Goal: Information Seeking & Learning: Learn about a topic

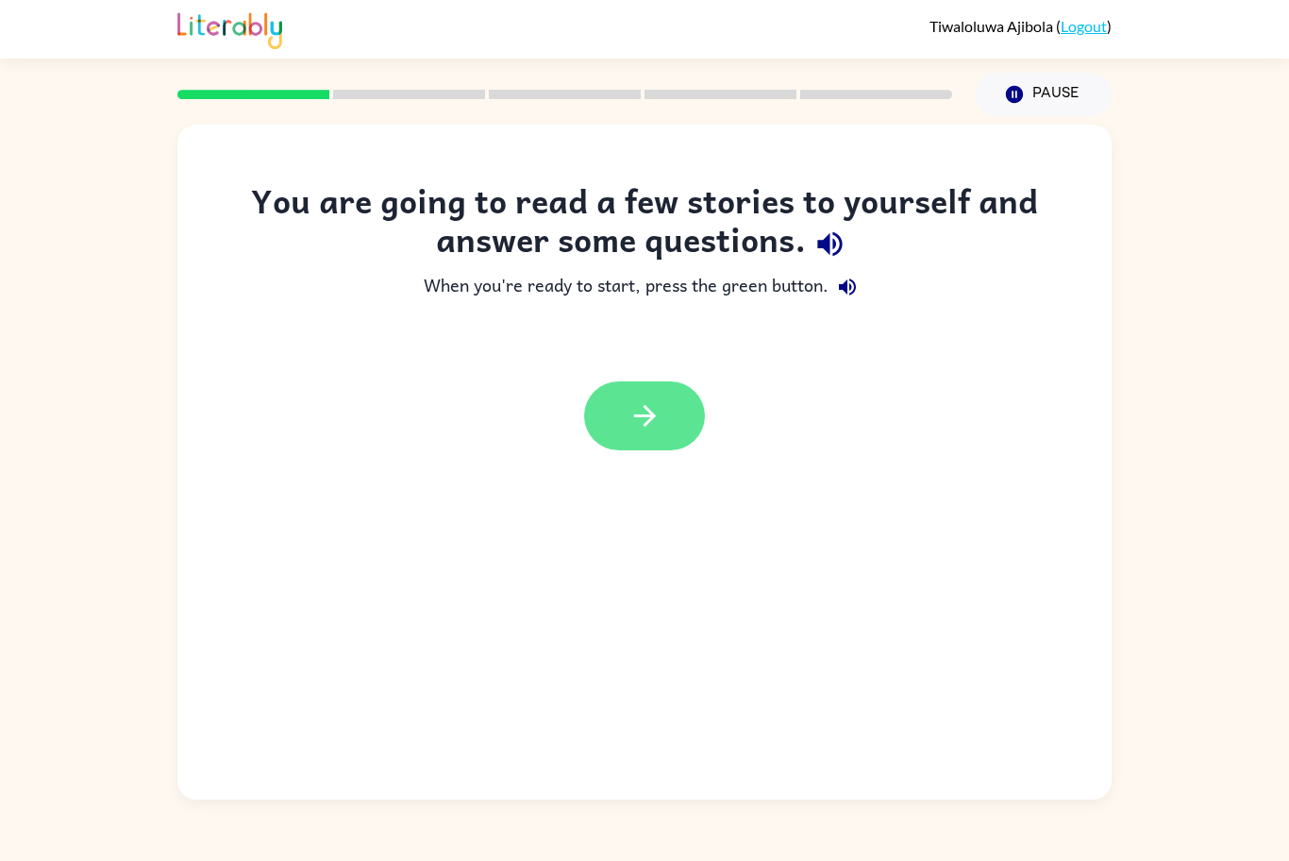
click at [661, 421] on button "button" at bounding box center [644, 415] width 121 height 69
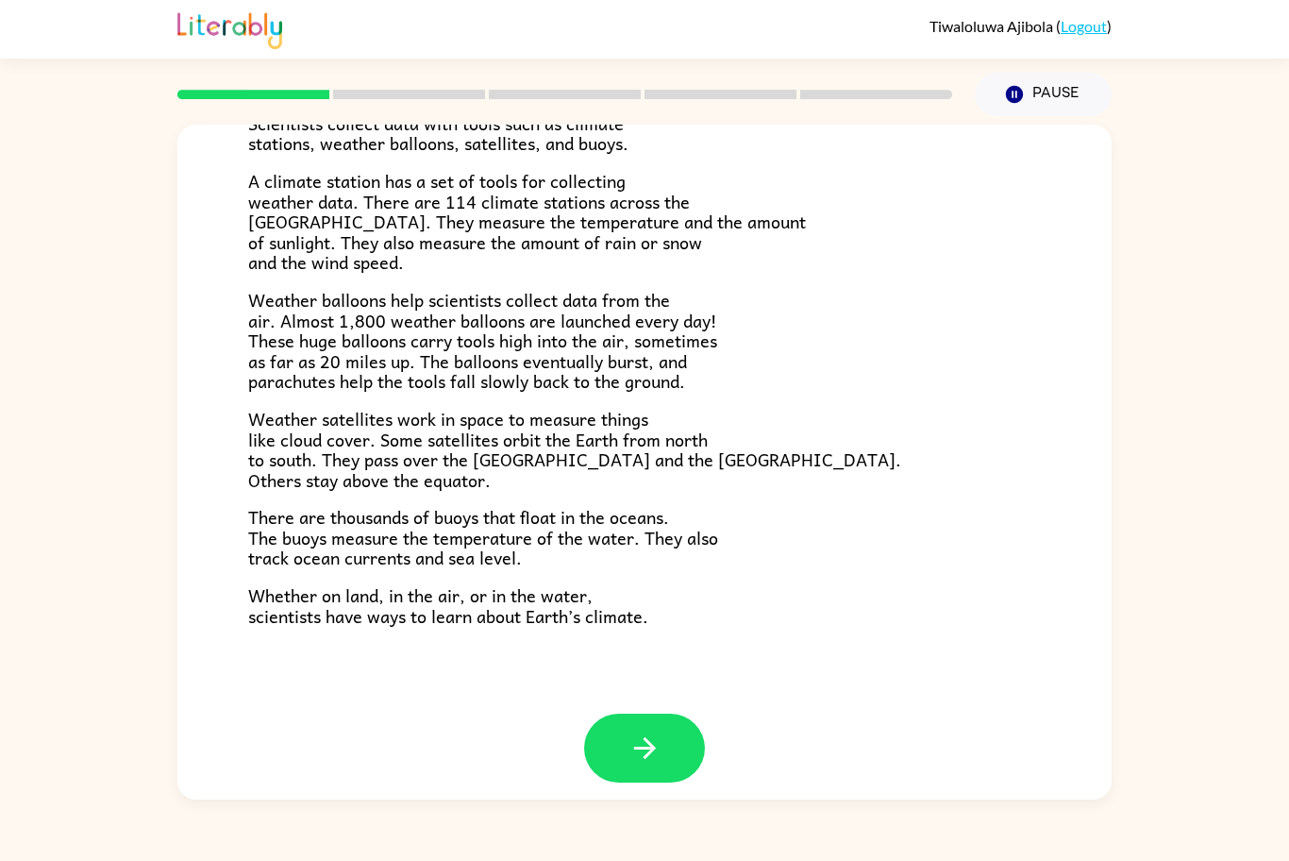
scroll to position [377, 0]
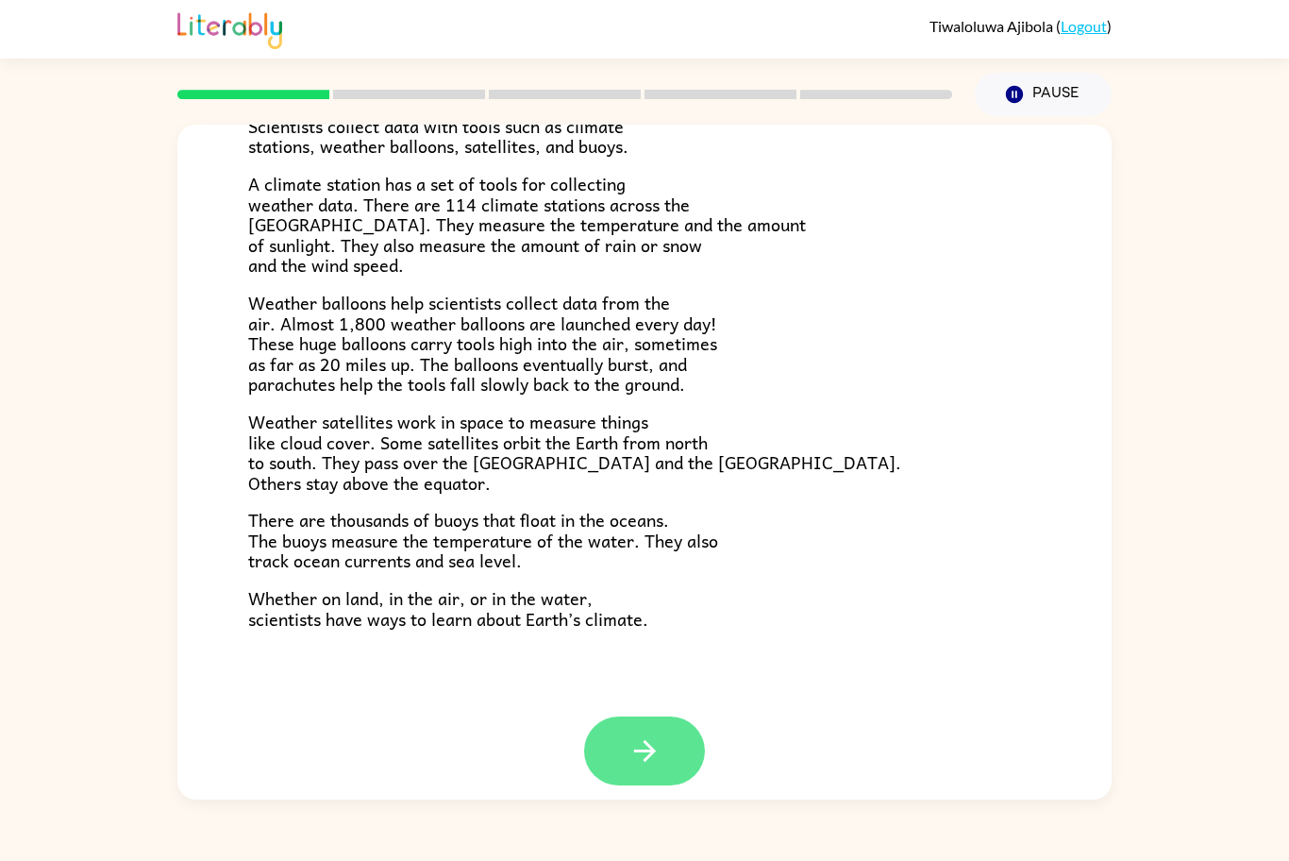
click at [644, 760] on icon "button" at bounding box center [644, 751] width 22 height 22
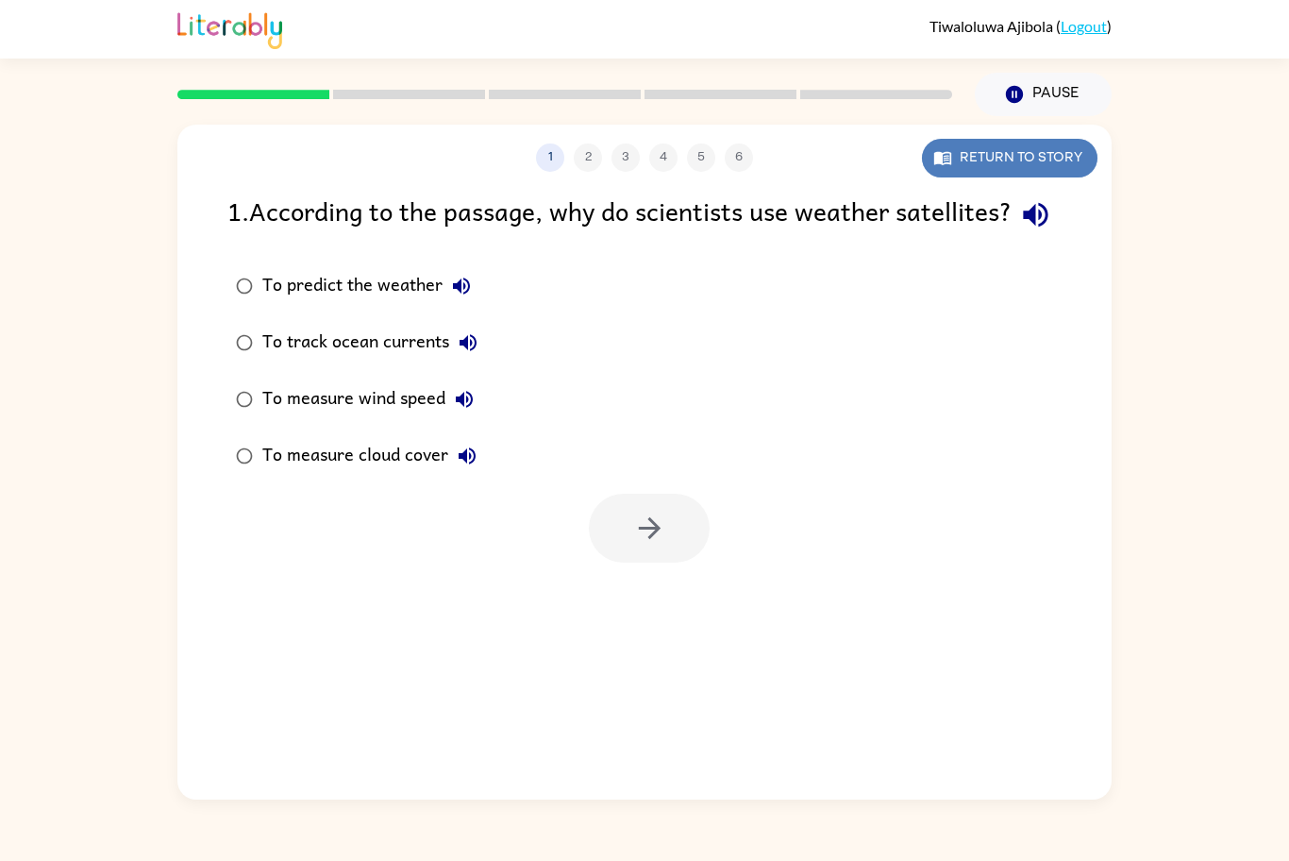
click at [983, 165] on button "Return to story" at bounding box center [1010, 158] width 176 height 39
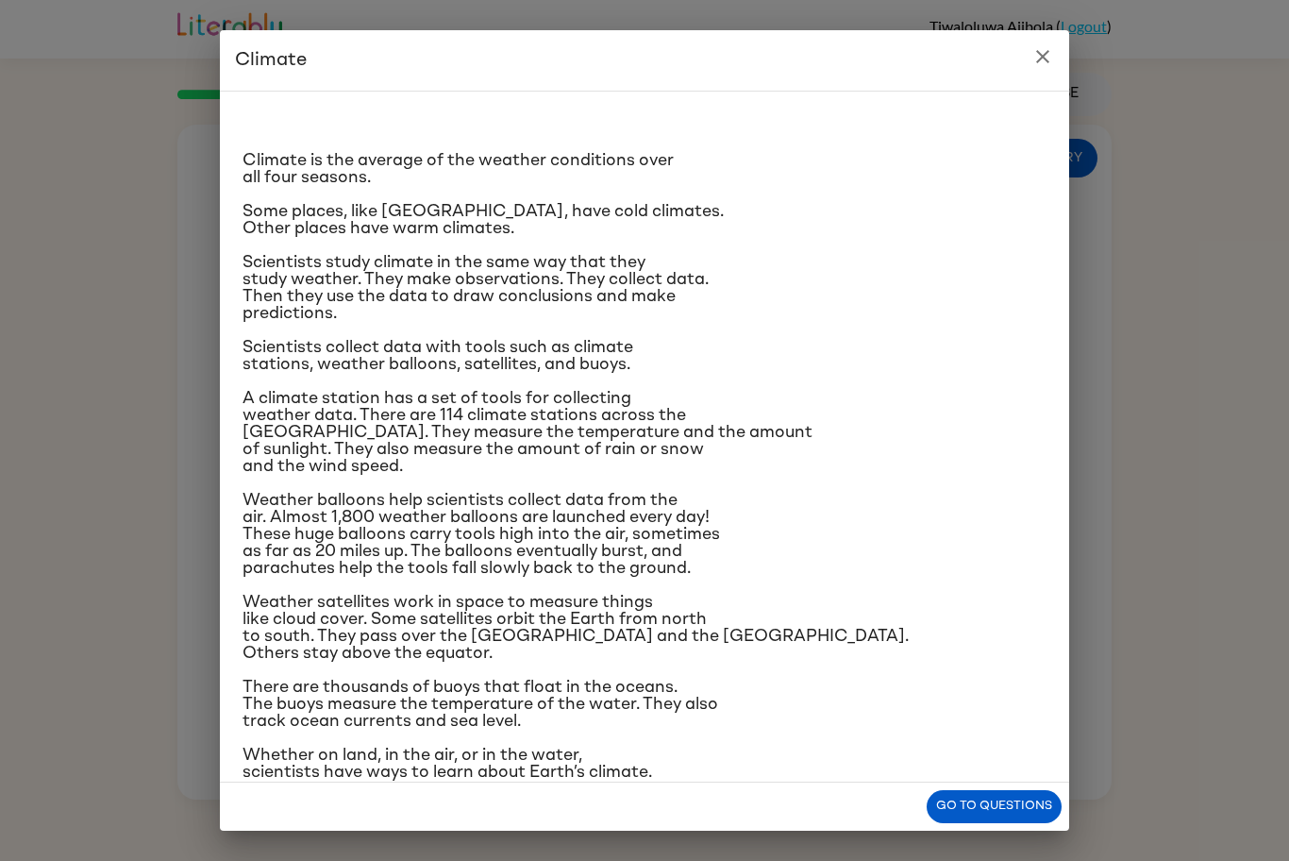
click at [1031, 68] on button "close" at bounding box center [1043, 57] width 38 height 38
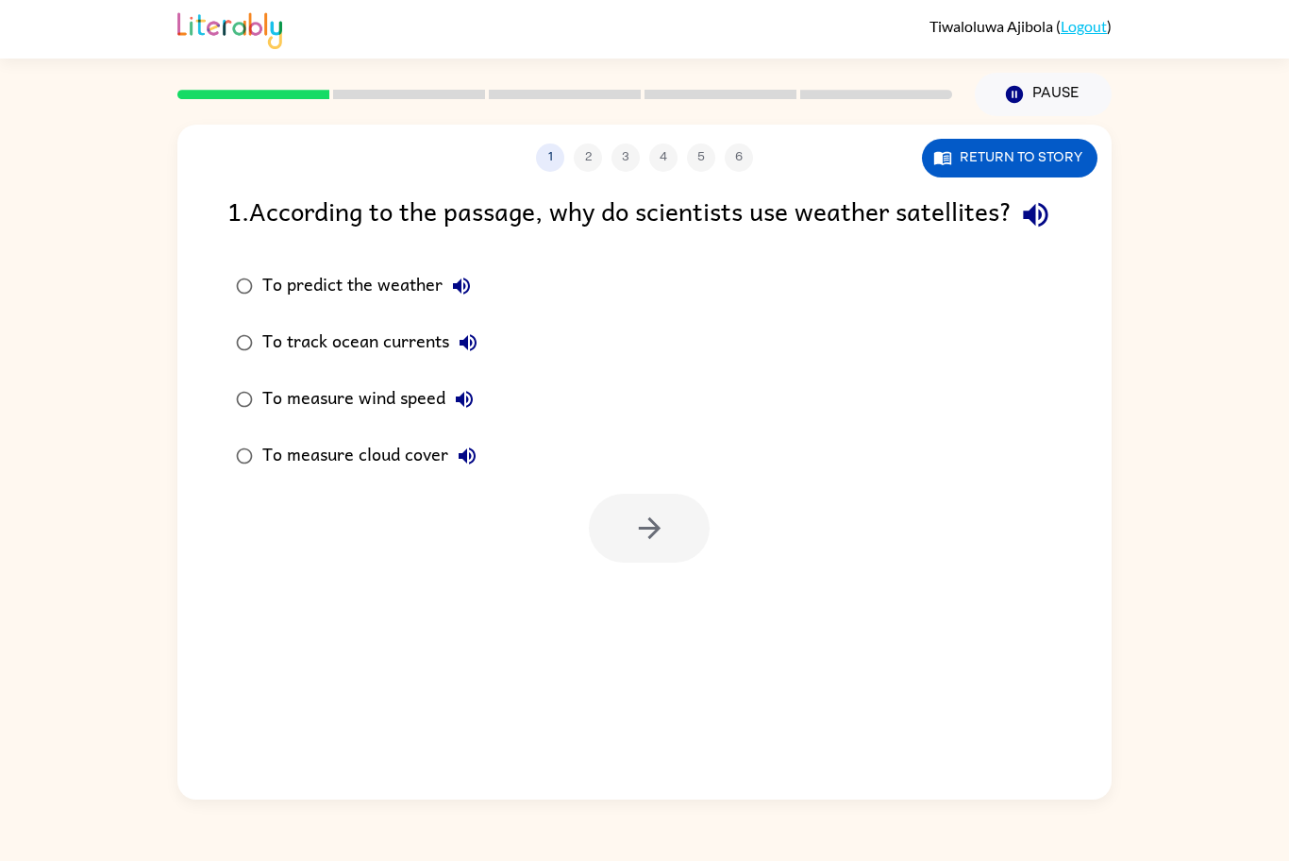
click at [301, 484] on label "To measure cloud cover" at bounding box center [356, 455] width 279 height 57
click at [619, 607] on div "1 2 3 4 5 6 Return to story 1 . According to the passage, why do scientists use…" at bounding box center [644, 462] width 934 height 675
click at [628, 562] on button "button" at bounding box center [649, 528] width 121 height 69
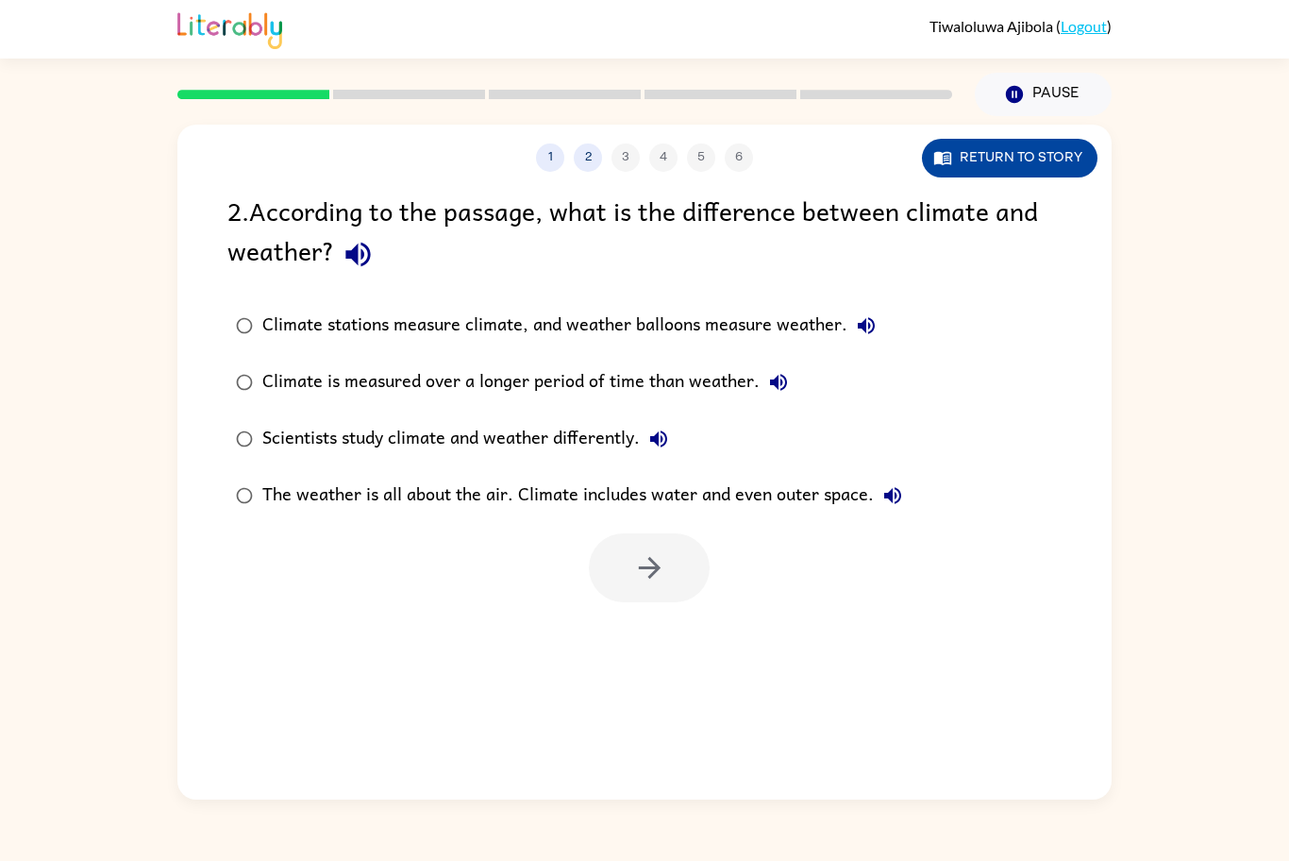
click at [1010, 169] on button "Return to story" at bounding box center [1010, 158] width 176 height 39
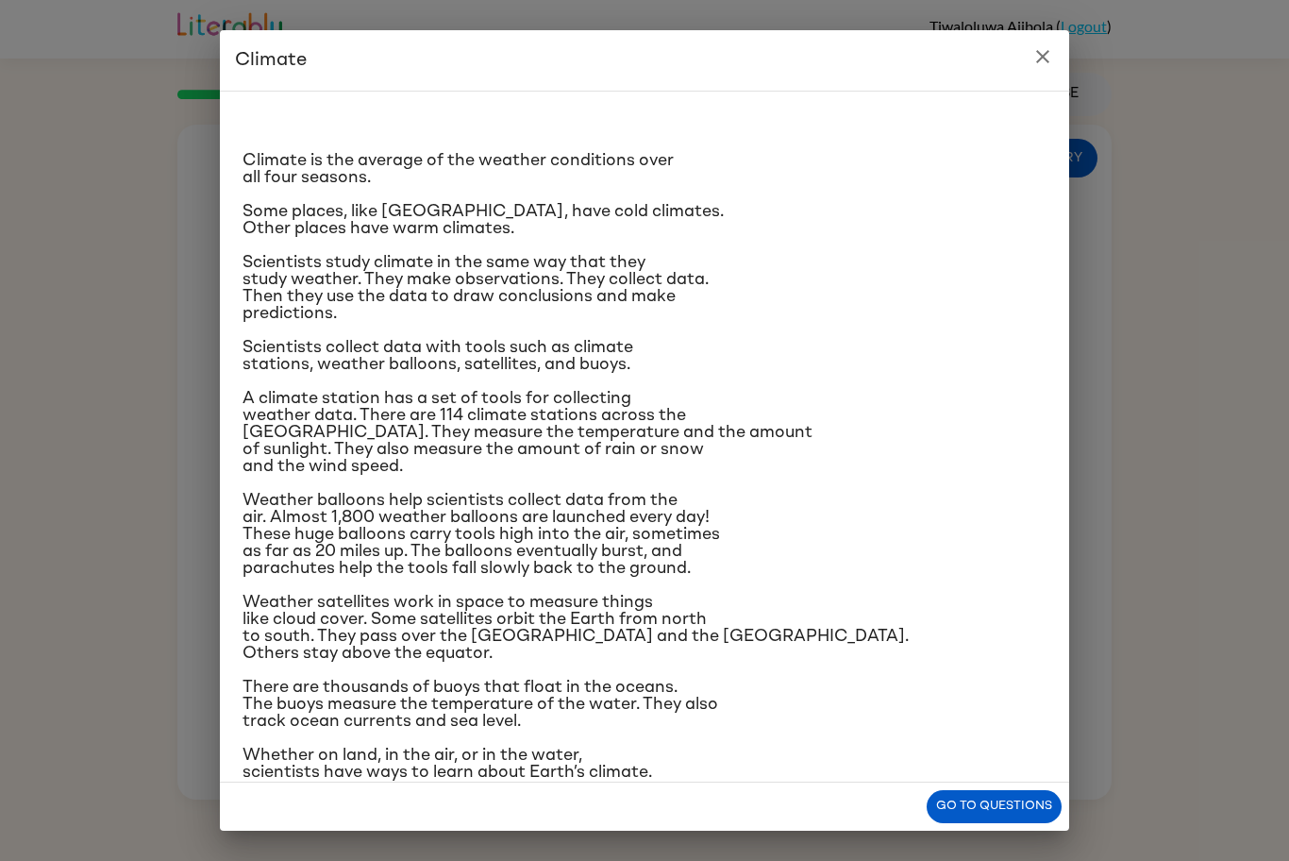
scroll to position [31, 0]
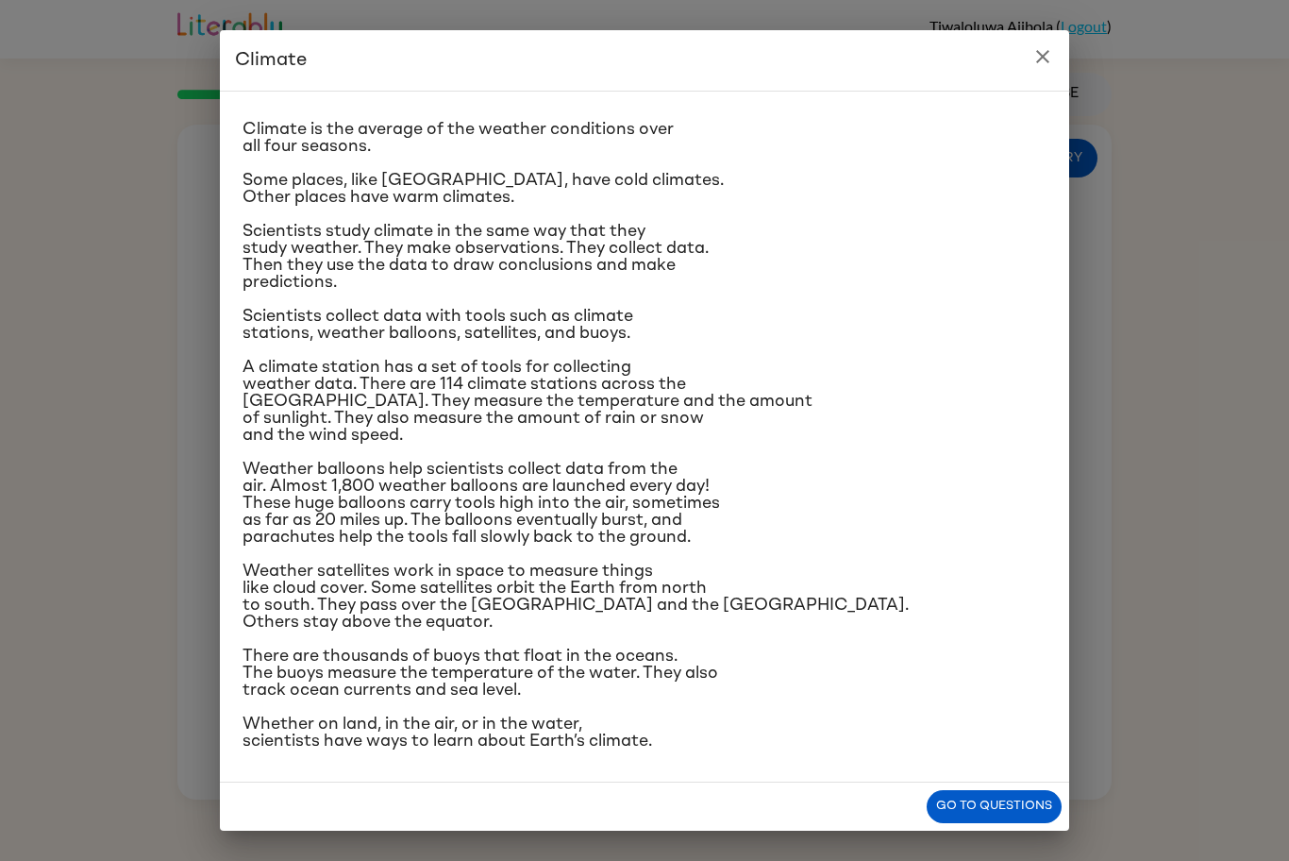
click at [1046, 92] on div "Climate is the average of the weather conditions over all four seasons. Some pl…" at bounding box center [644, 437] width 849 height 692
click at [1004, 78] on h2 "Climate" at bounding box center [644, 60] width 849 height 60
click at [1037, 67] on icon "close" at bounding box center [1042, 56] width 23 height 23
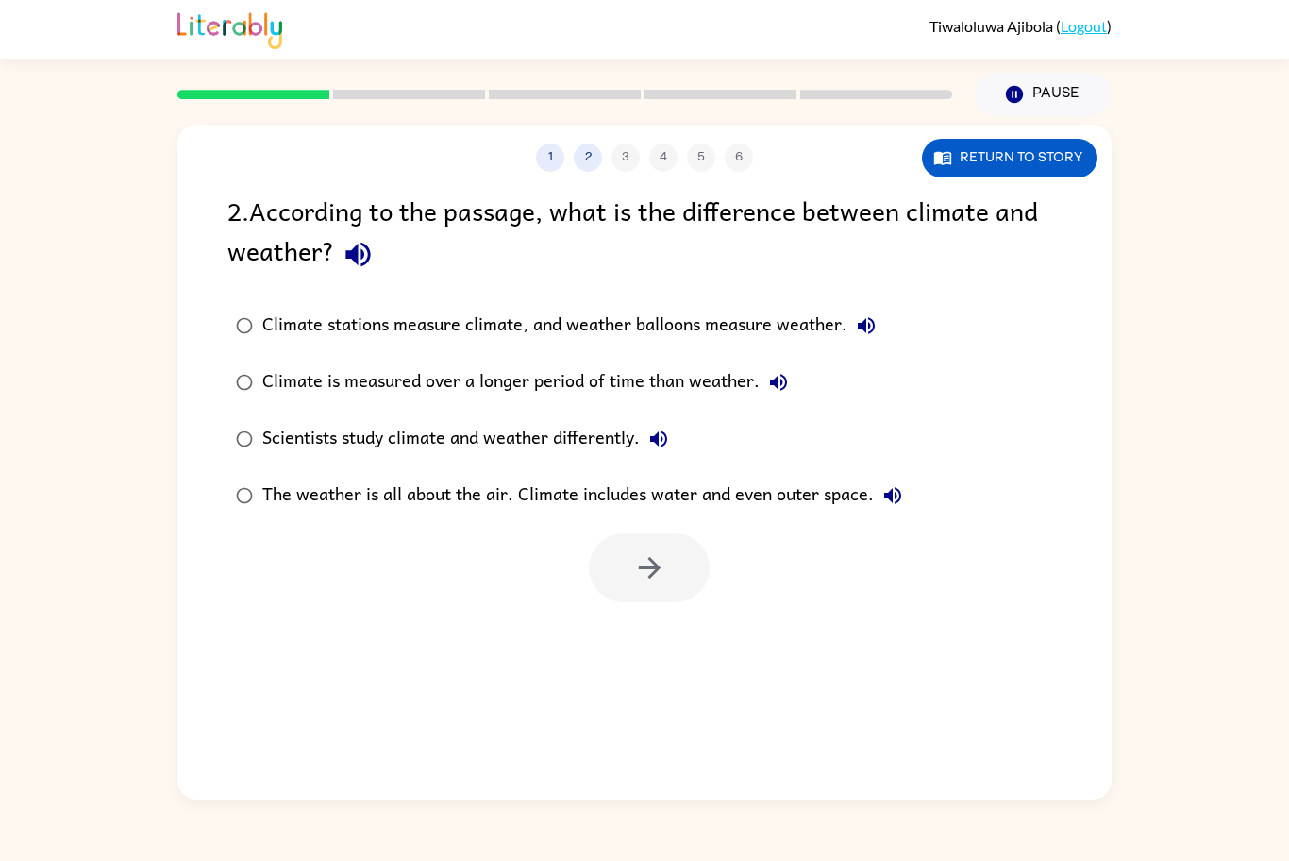
click at [490, 500] on div "The weather is all about the air. Climate includes water and even outer space." at bounding box center [586, 496] width 649 height 38
click at [614, 561] on button "button" at bounding box center [649, 567] width 121 height 69
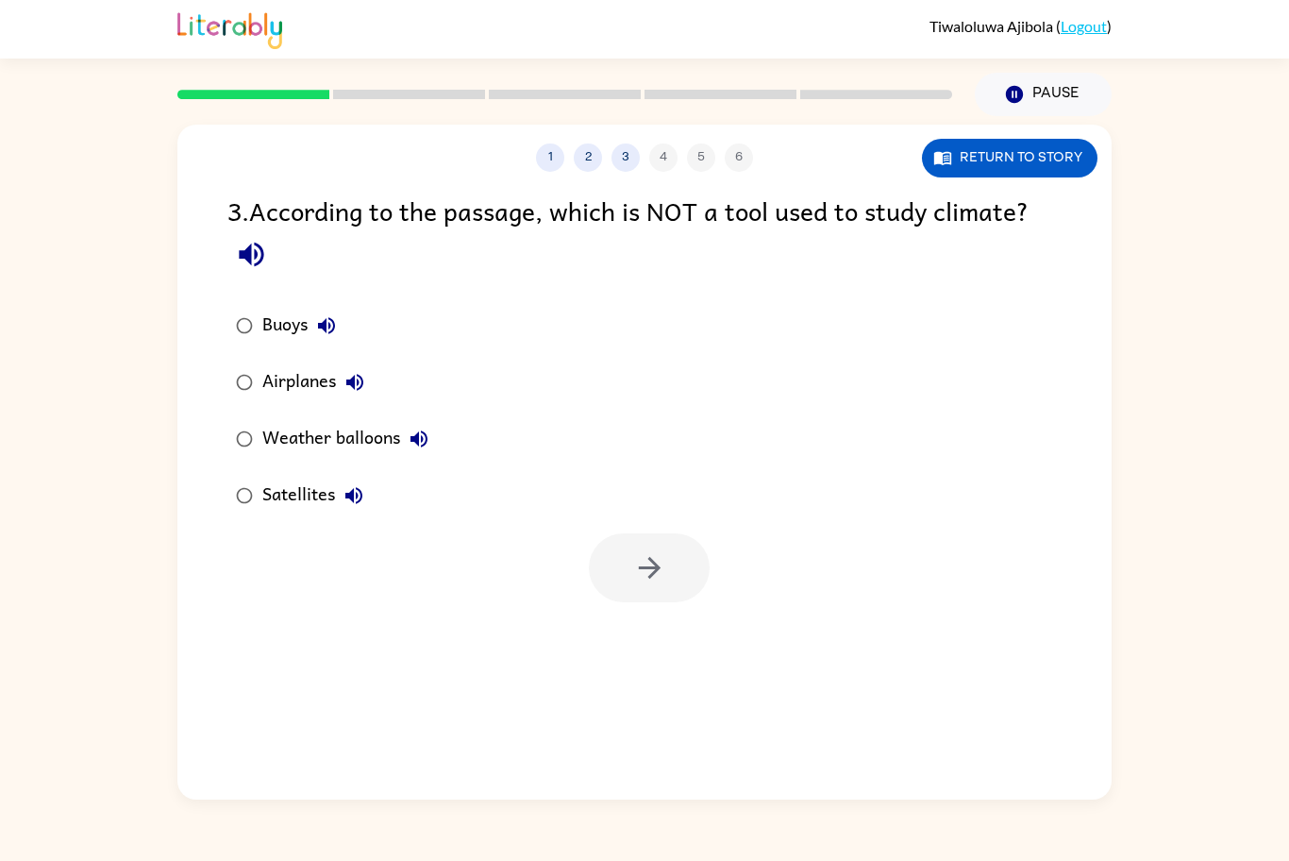
click at [614, 561] on div at bounding box center [649, 567] width 121 height 69
click at [276, 370] on div "Airplanes" at bounding box center [317, 382] width 111 height 38
click at [661, 584] on button "button" at bounding box center [649, 567] width 121 height 69
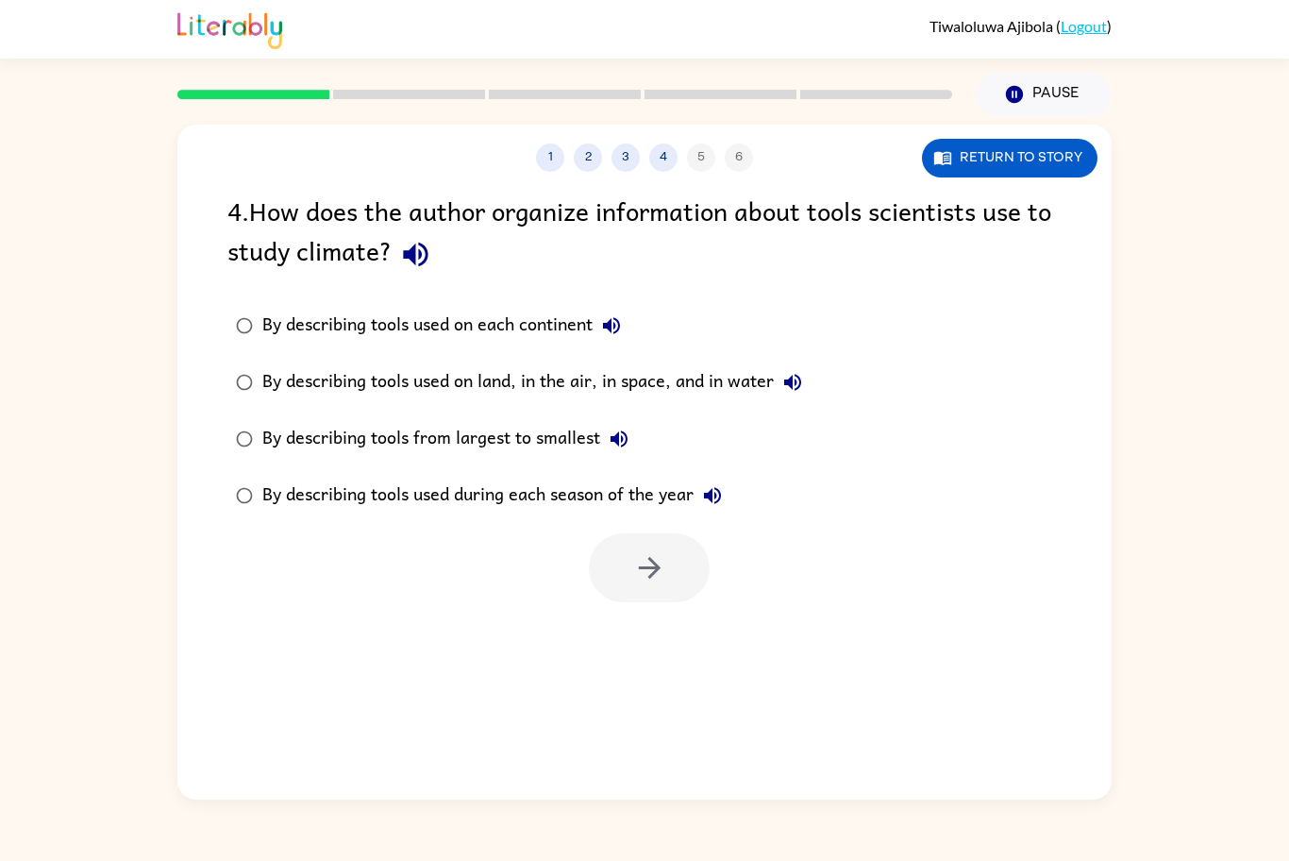
click at [659, 373] on div "By describing tools used on land, in the air, in space, and in water" at bounding box center [536, 382] width 549 height 38
click at [654, 579] on icon "button" at bounding box center [649, 567] width 33 height 33
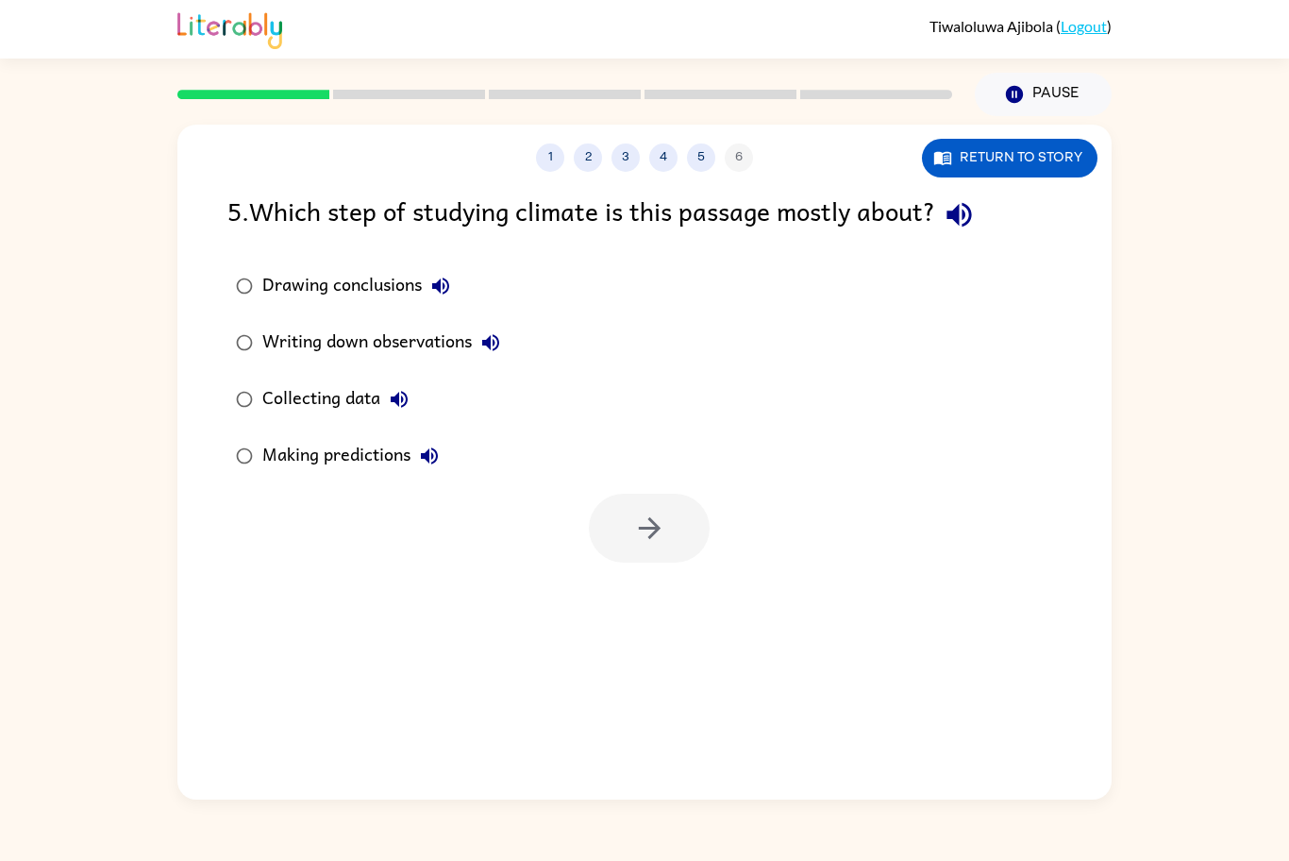
click at [329, 415] on div "Collecting data" at bounding box center [340, 399] width 156 height 38
click at [621, 538] on button "button" at bounding box center [649, 528] width 121 height 69
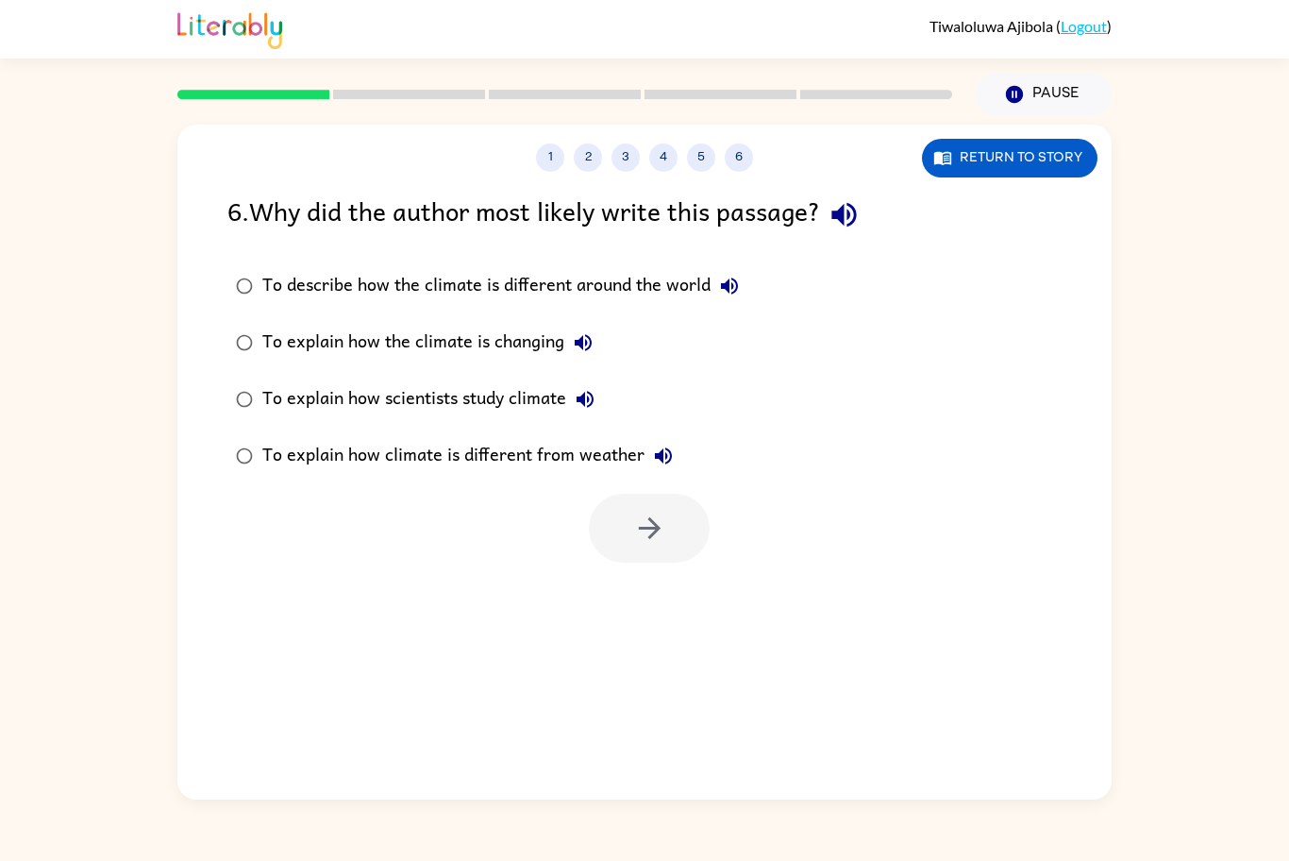
click at [432, 455] on div "To explain how climate is different from weather" at bounding box center [472, 456] width 420 height 38
click at [659, 531] on icon "button" at bounding box center [649, 527] width 33 height 33
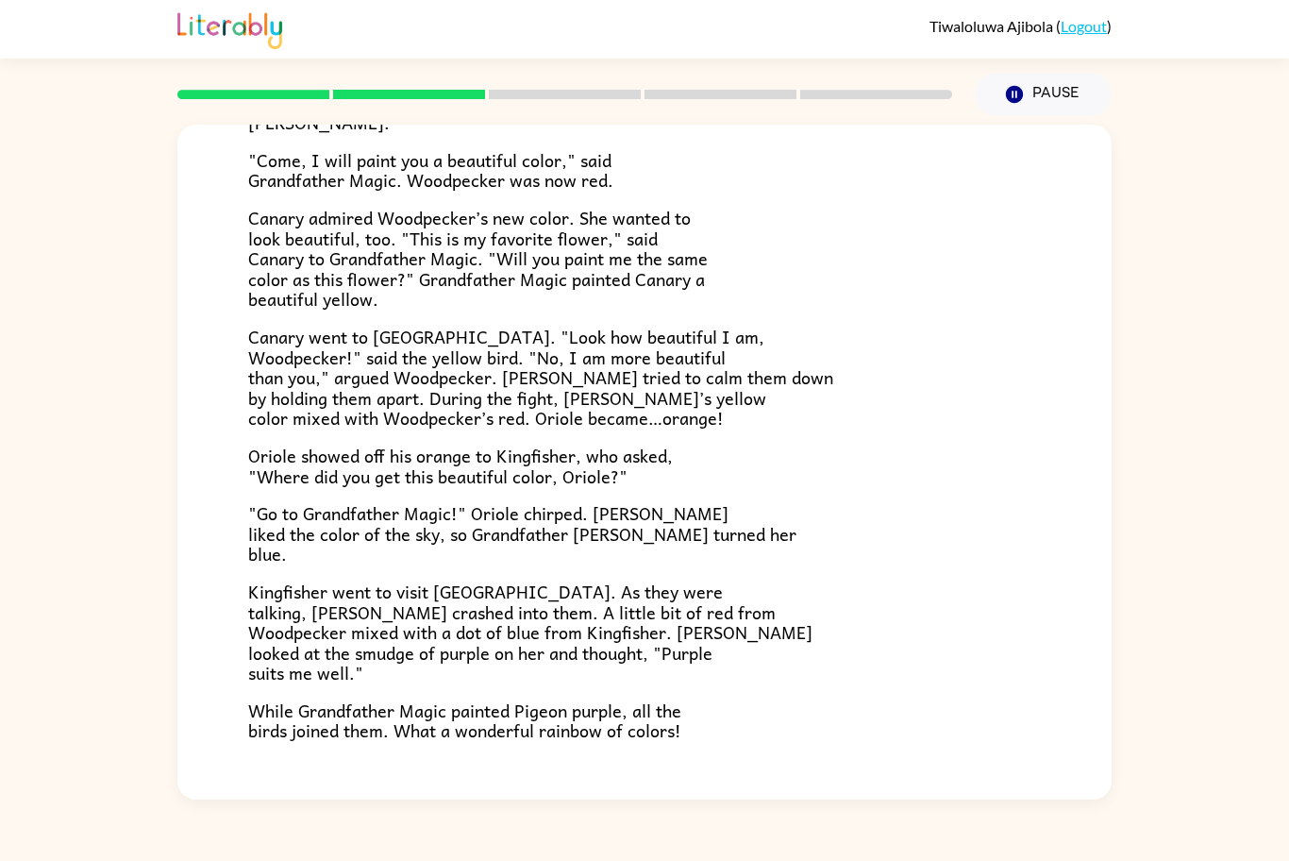
scroll to position [351, 0]
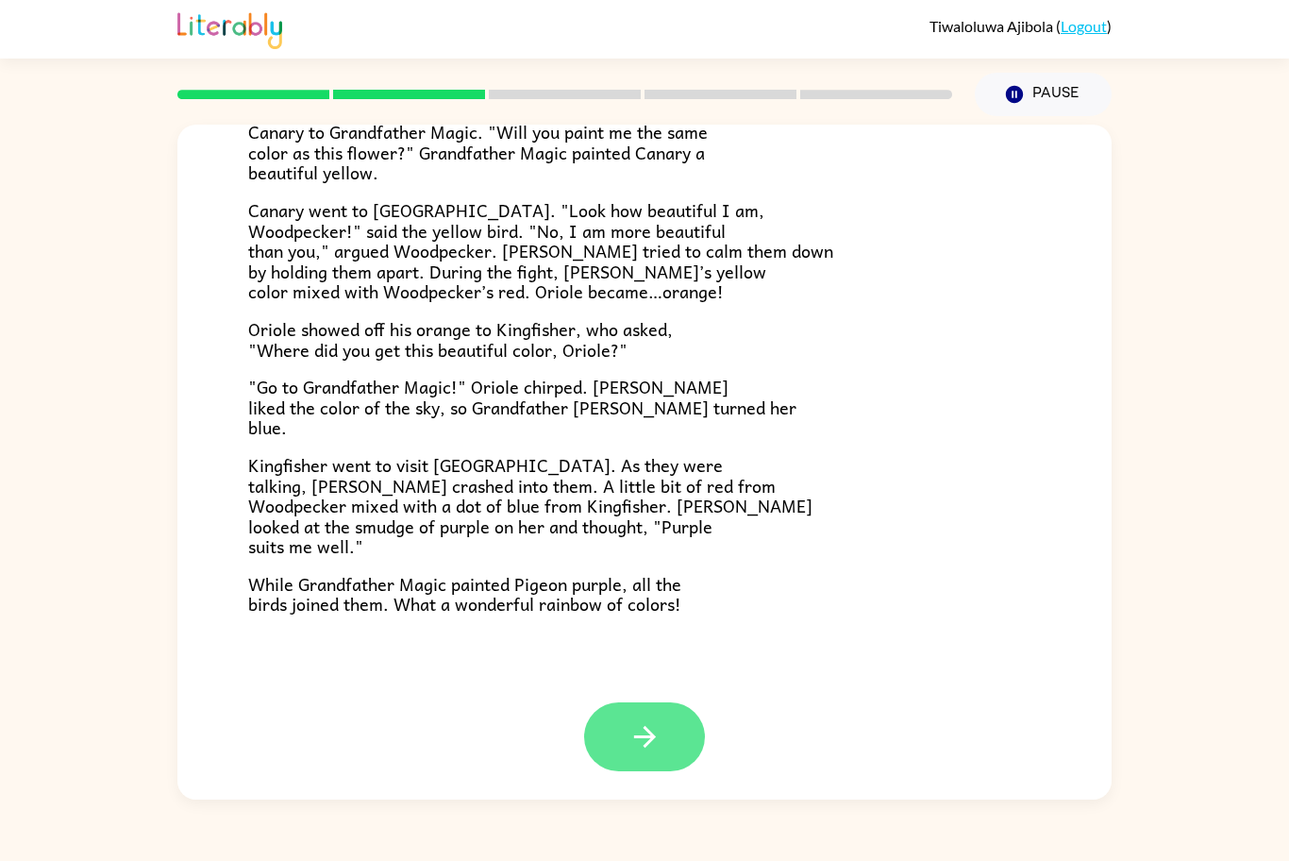
click at [636, 707] on button "button" at bounding box center [644, 736] width 121 height 69
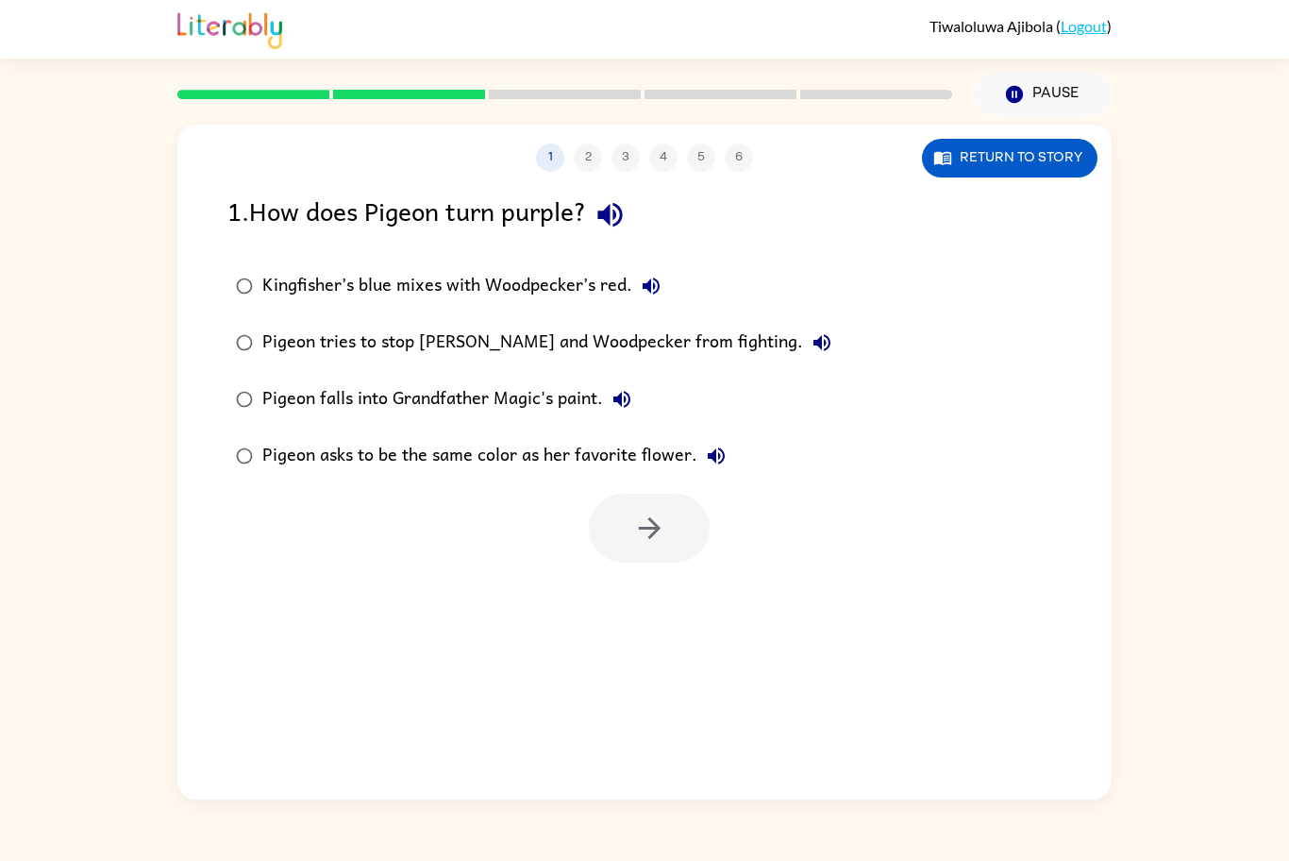
scroll to position [0, 0]
click at [594, 297] on div "Kingfisher’s blue mixes with Woodpecker’s red." at bounding box center [466, 286] width 408 height 38
click at [678, 505] on button "button" at bounding box center [649, 528] width 121 height 69
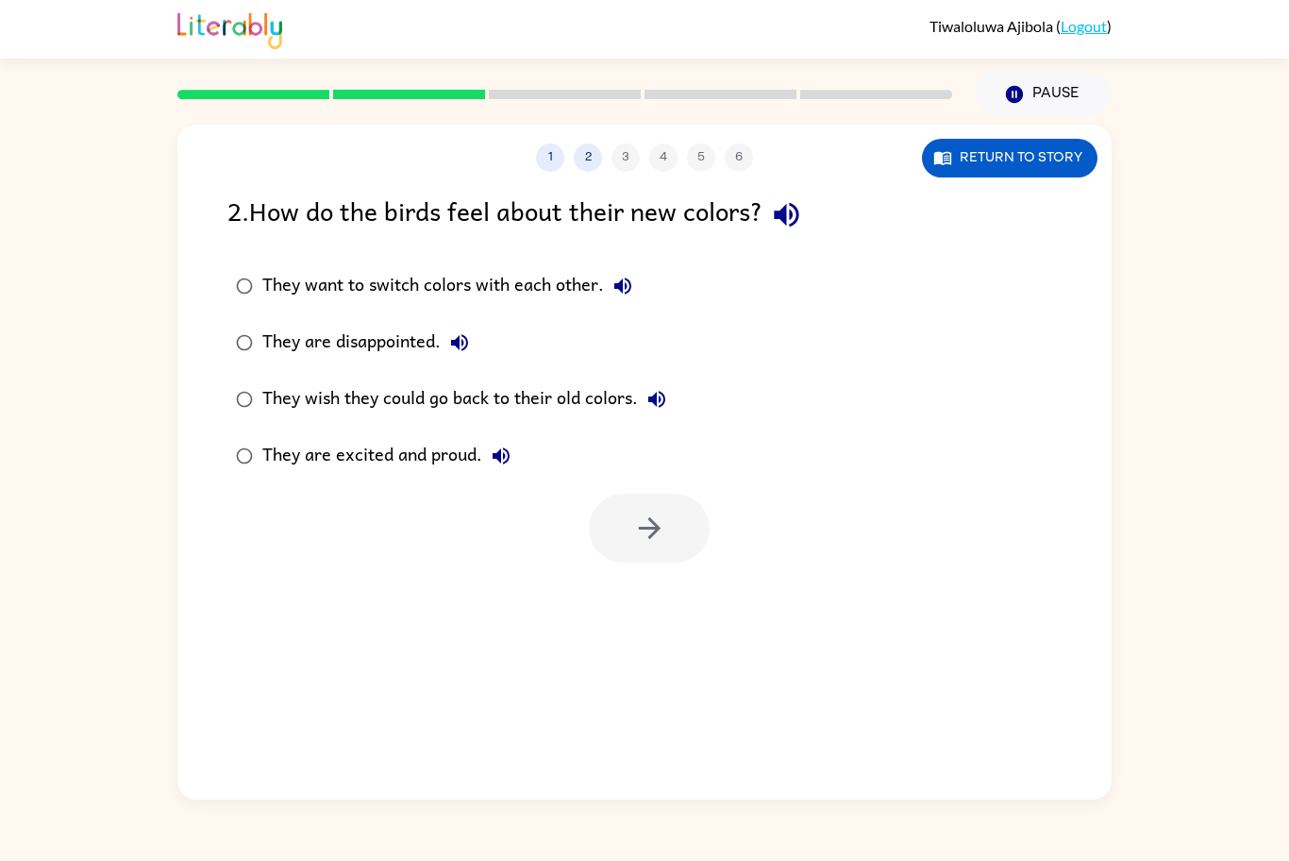
click at [446, 468] on div "They are excited and proud." at bounding box center [391, 456] width 258 height 38
click at [626, 530] on button "button" at bounding box center [649, 528] width 121 height 69
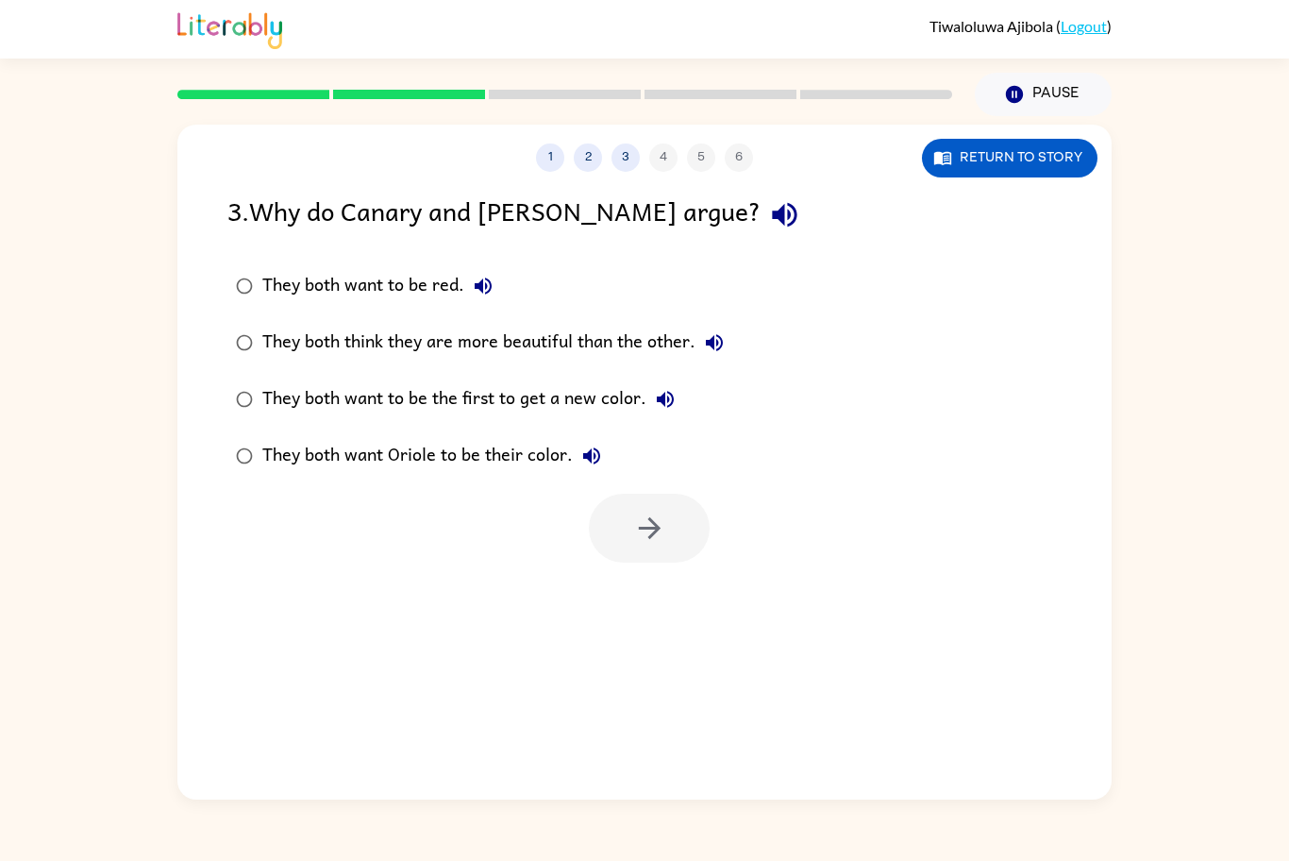
click at [553, 364] on label "They both think they are more beautiful than the other." at bounding box center [480, 342] width 526 height 57
click at [668, 555] on button "button" at bounding box center [649, 528] width 121 height 69
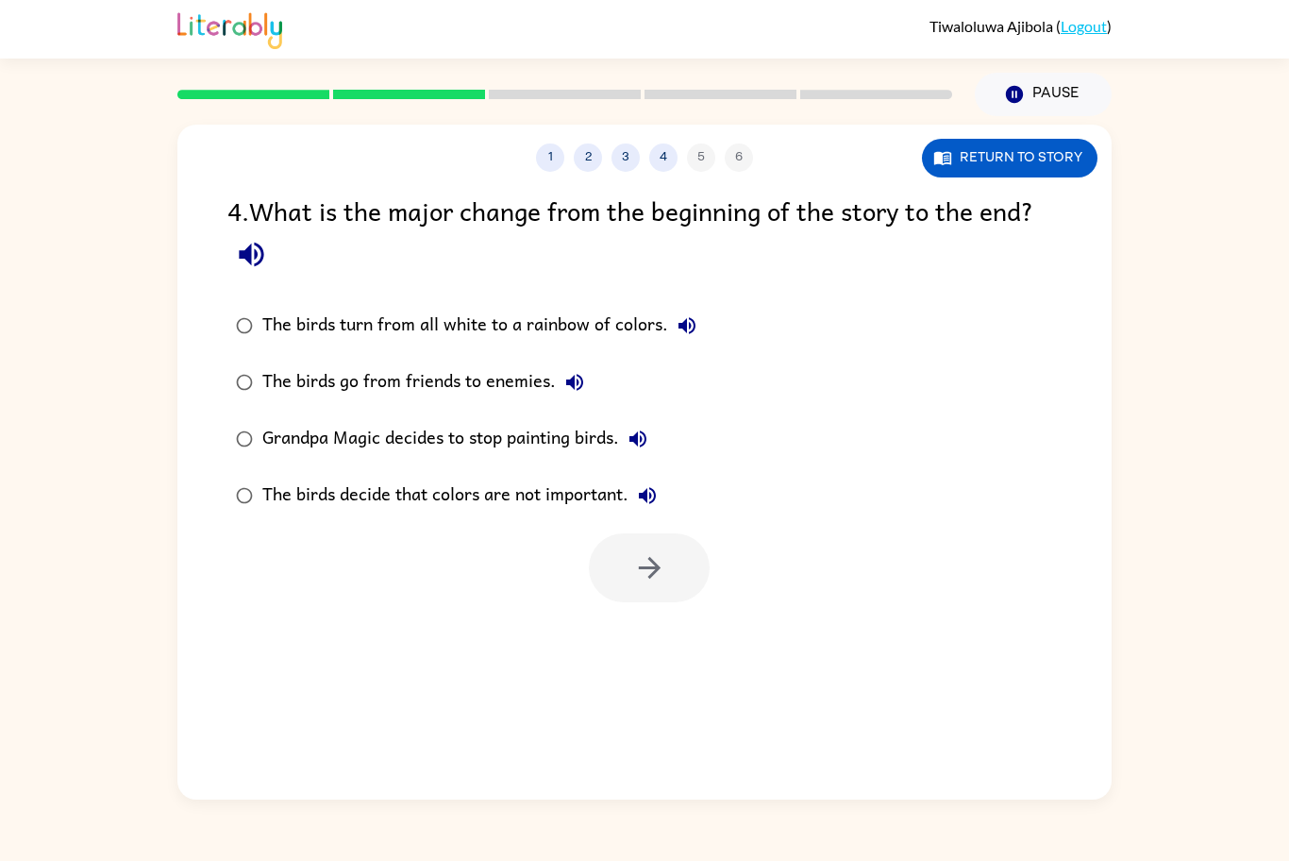
click at [495, 344] on label "The birds turn from all white to a rainbow of colors." at bounding box center [466, 325] width 498 height 57
click at [644, 579] on icon "button" at bounding box center [649, 567] width 33 height 33
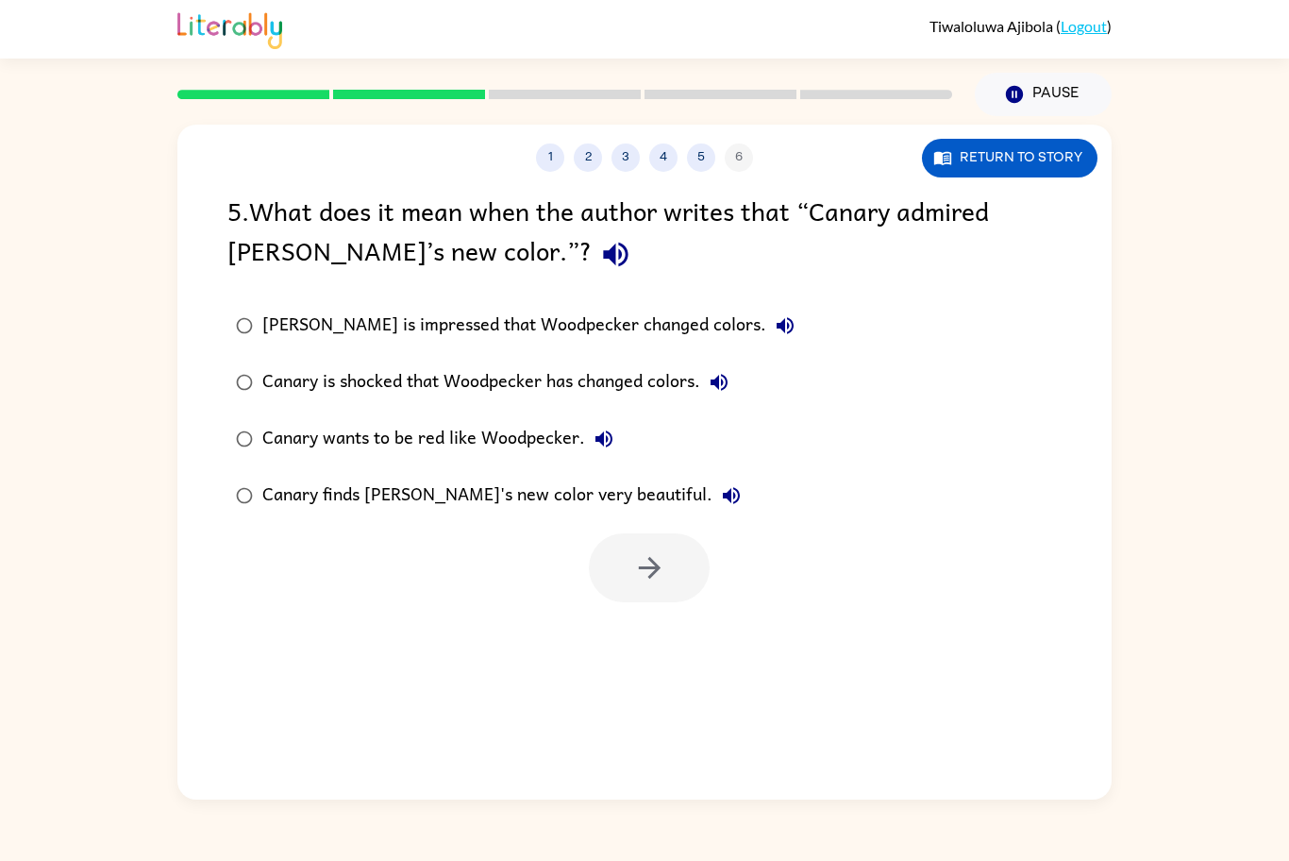
click at [575, 490] on div "Canary finds [PERSON_NAME]'s new color very beautiful." at bounding box center [506, 496] width 488 height 38
click at [613, 546] on button "button" at bounding box center [649, 567] width 121 height 69
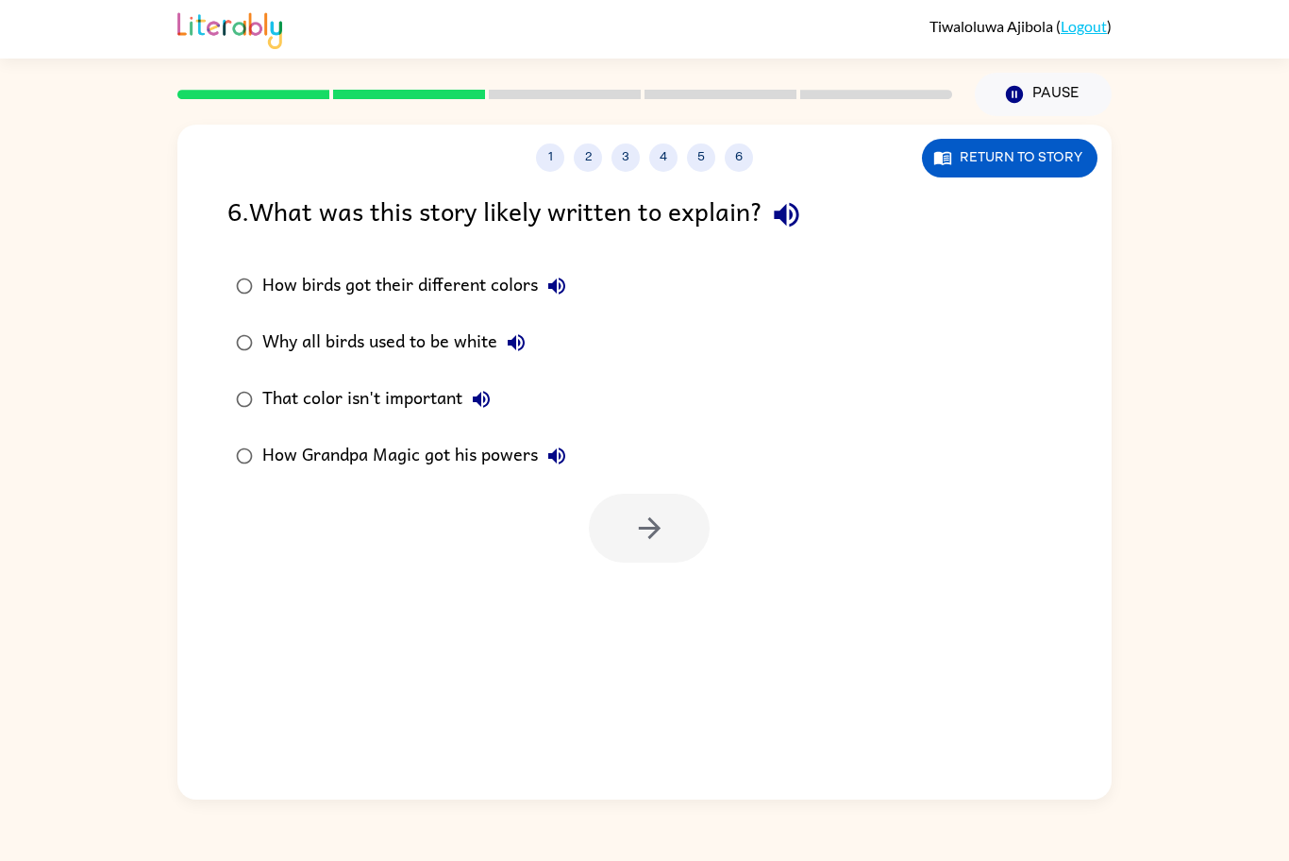
click at [406, 404] on div "That color isn't important" at bounding box center [381, 399] width 238 height 38
click at [645, 529] on icon "button" at bounding box center [649, 527] width 33 height 33
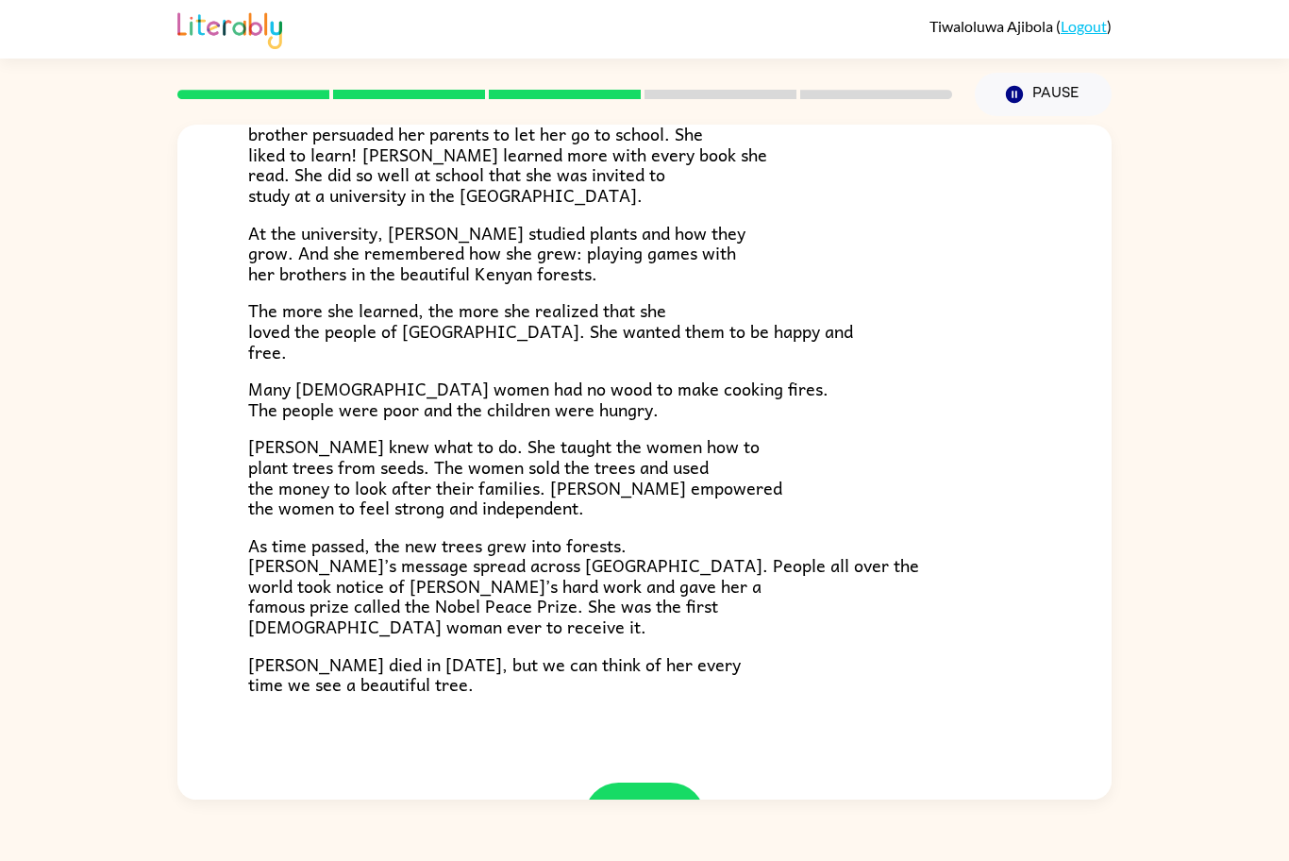
scroll to position [395, 0]
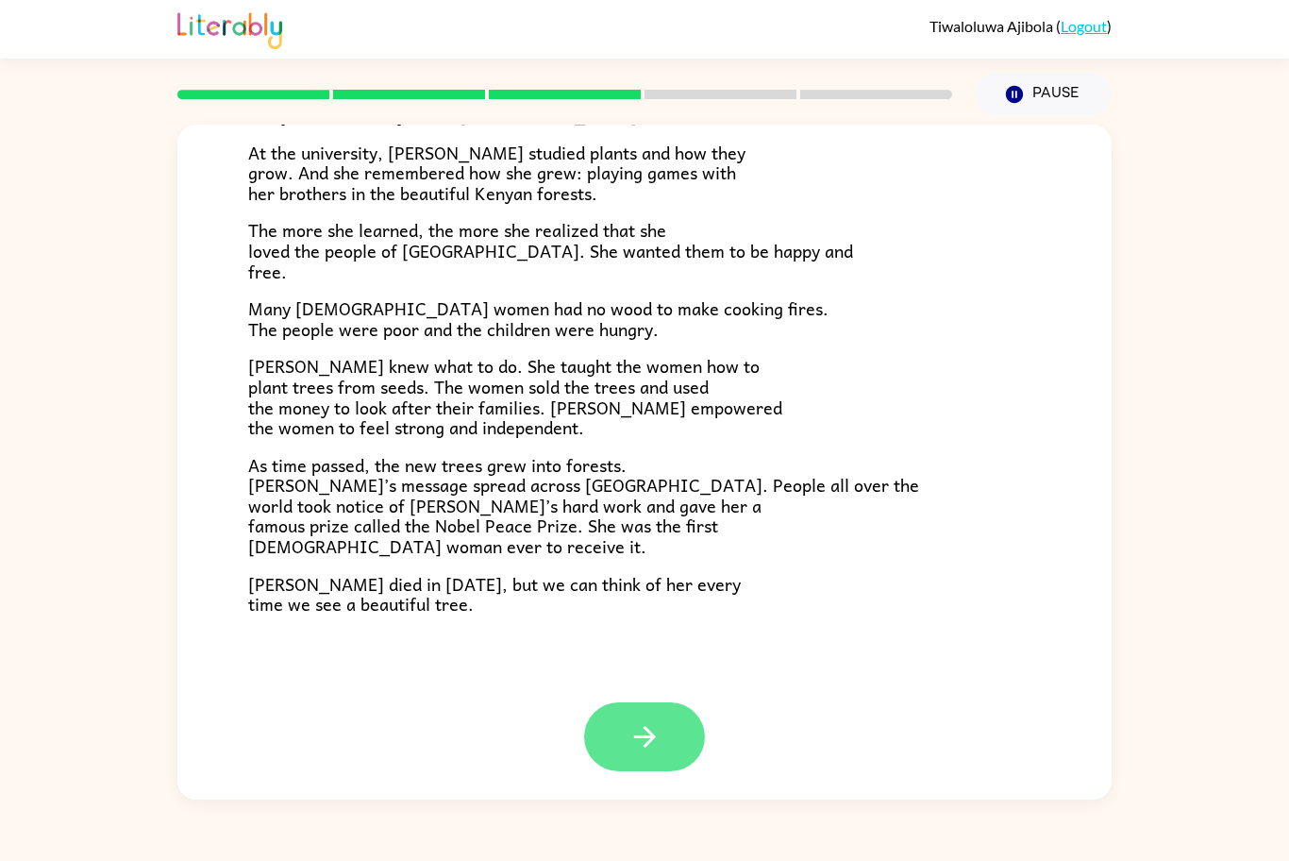
click at [615, 725] on button "button" at bounding box center [644, 736] width 121 height 69
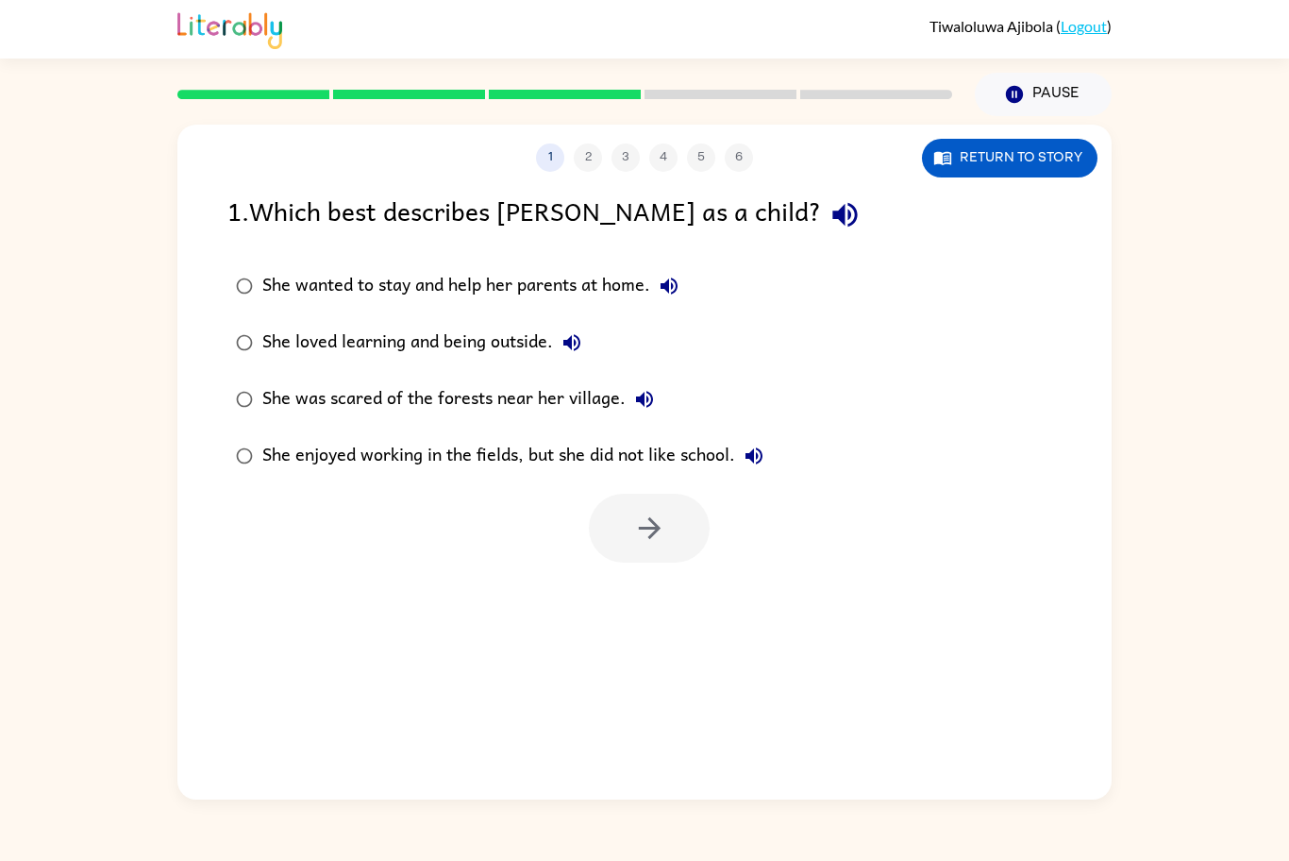
click at [558, 373] on label "She was scared of the forests near her village." at bounding box center [499, 399] width 565 height 57
click at [574, 357] on button "She loved learning and being outside." at bounding box center [572, 343] width 38 height 38
click at [559, 333] on button "She loved learning and being outside." at bounding box center [572, 343] width 38 height 38
click at [511, 350] on div "She loved learning and being outside." at bounding box center [426, 343] width 328 height 38
click at [638, 552] on button "button" at bounding box center [649, 528] width 121 height 69
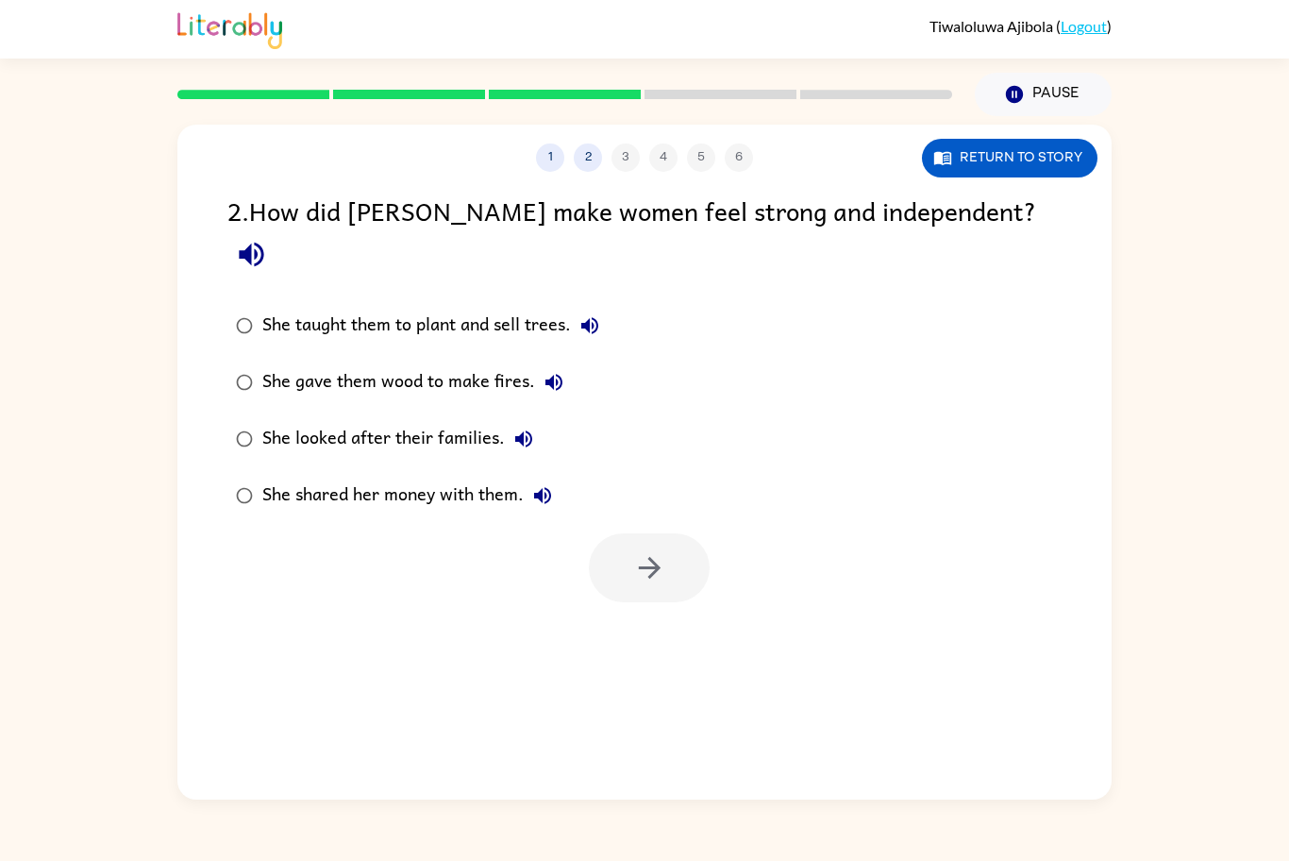
click at [522, 307] on div "She taught them to plant and sell trees." at bounding box center [435, 326] width 346 height 38
click at [624, 533] on button "button" at bounding box center [649, 567] width 121 height 69
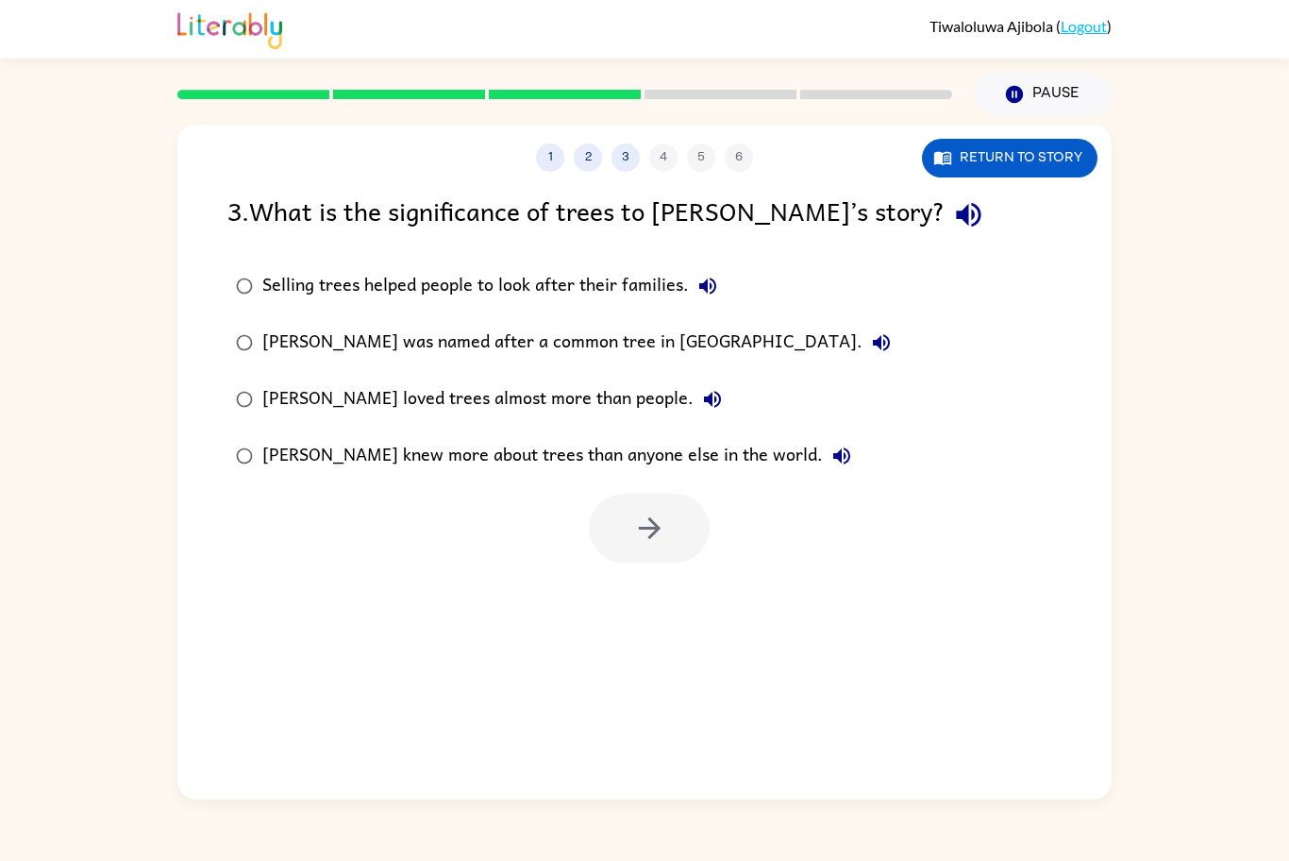
click at [569, 273] on div "Selling trees helped people to look after their families." at bounding box center [494, 286] width 464 height 38
click at [569, 391] on div "[PERSON_NAME] loved trees almost more than people." at bounding box center [496, 399] width 469 height 38
click at [587, 410] on div "[PERSON_NAME] loved trees almost more than people." at bounding box center [496, 399] width 469 height 38
click at [628, 541] on button "button" at bounding box center [649, 528] width 121 height 69
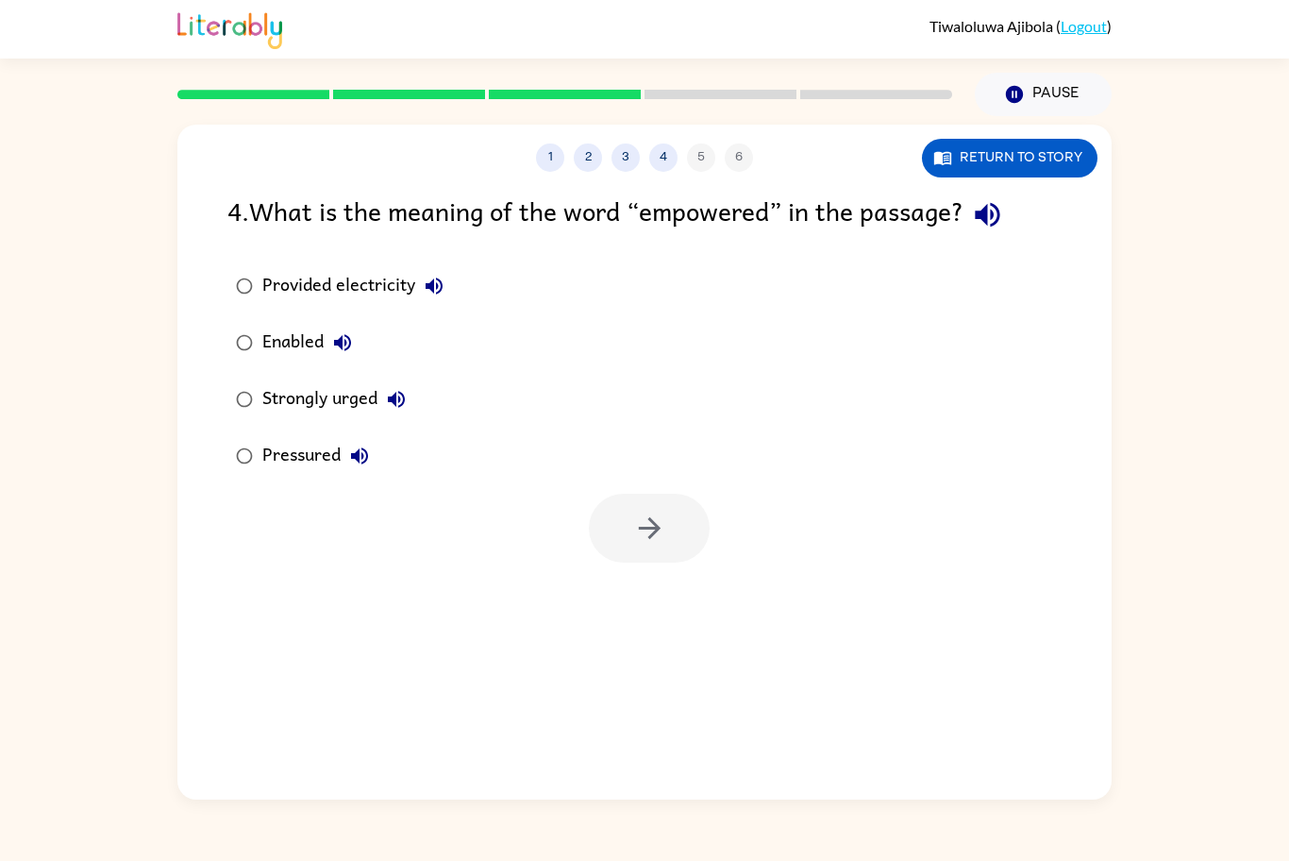
click at [282, 361] on label "Enabled" at bounding box center [339, 342] width 245 height 57
click at [625, 510] on button "button" at bounding box center [649, 528] width 121 height 69
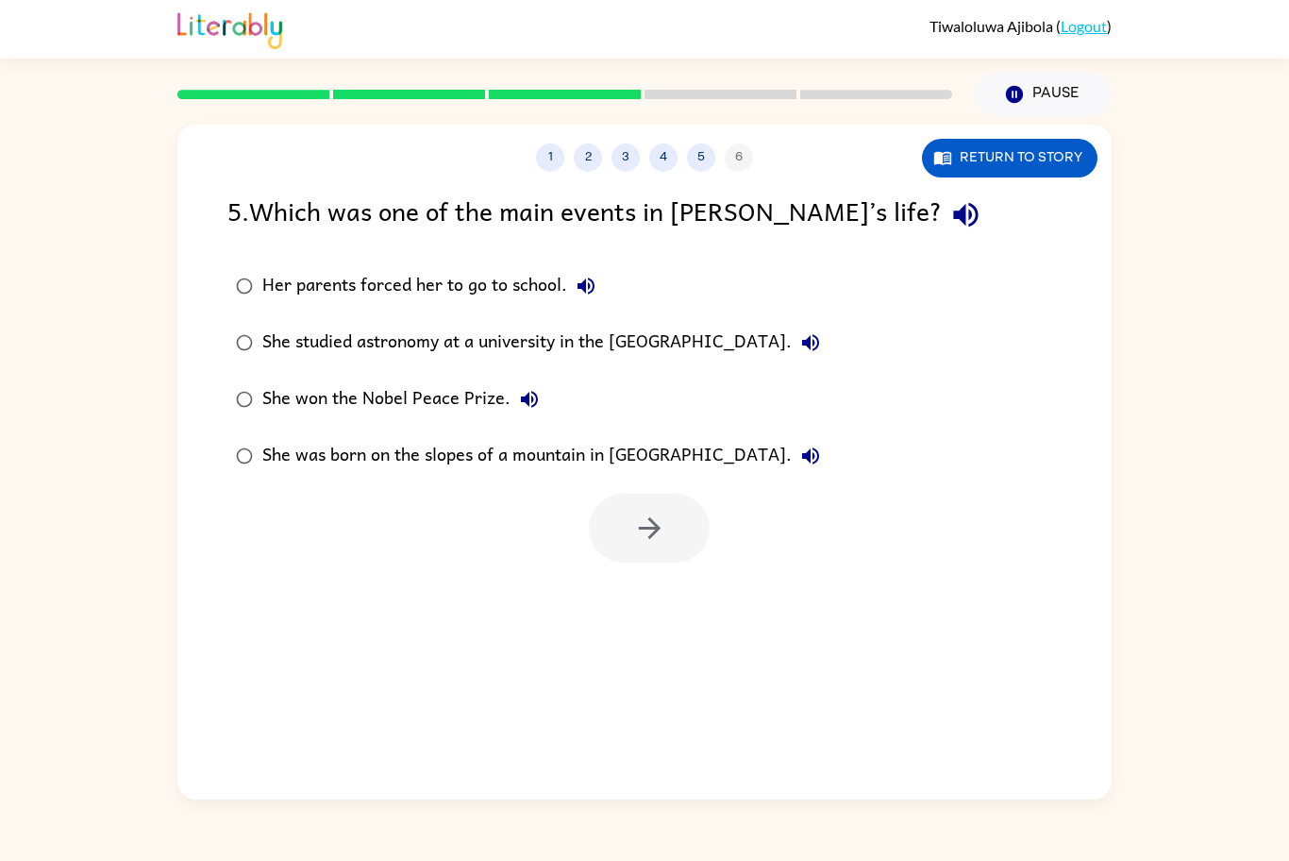
click at [444, 409] on div "She won the Nobel Peace Prize." at bounding box center [405, 399] width 286 height 38
click at [680, 558] on button "button" at bounding box center [649, 528] width 121 height 69
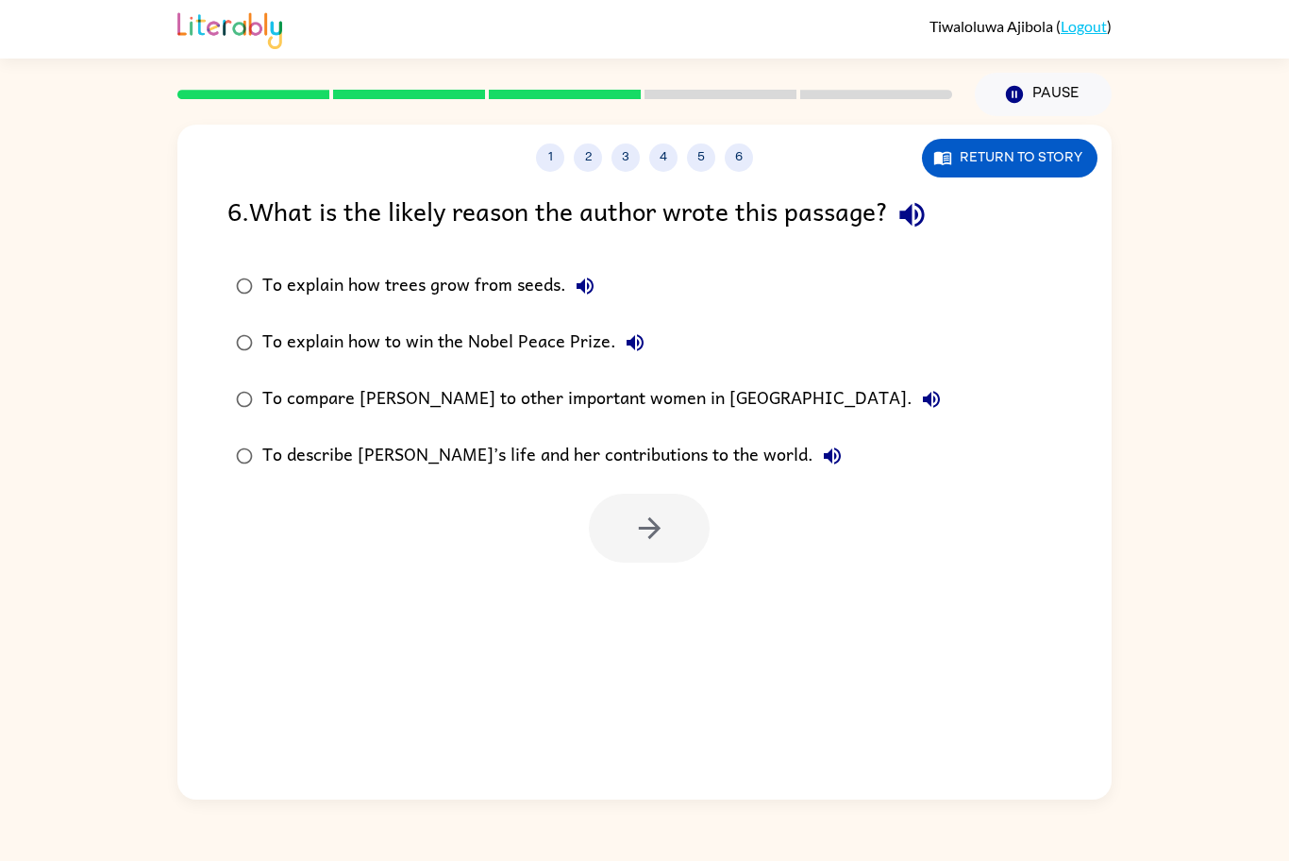
click at [603, 444] on div "To describe [PERSON_NAME]’s life and her contributions to the world." at bounding box center [556, 456] width 589 height 38
click at [636, 533] on icon "button" at bounding box center [649, 527] width 33 height 33
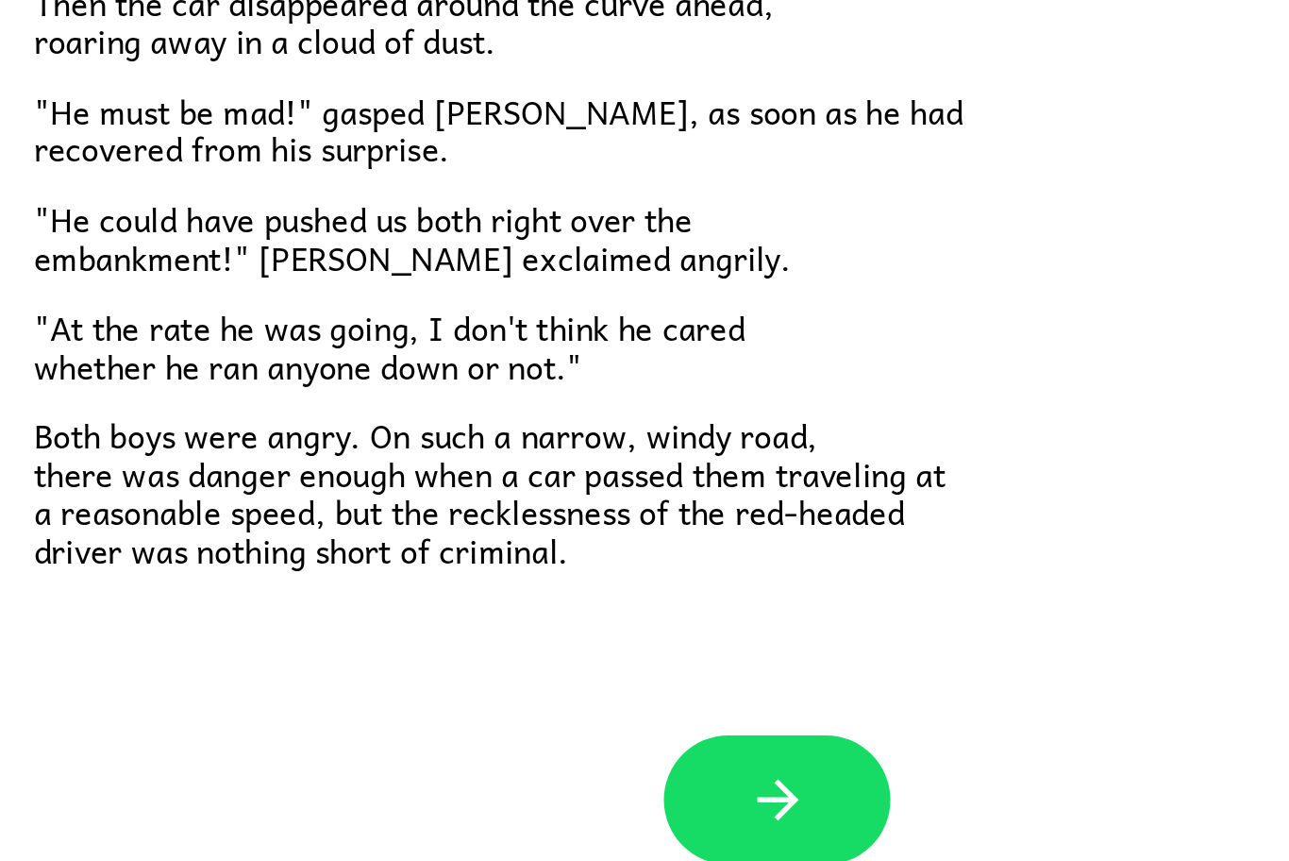
scroll to position [388, 0]
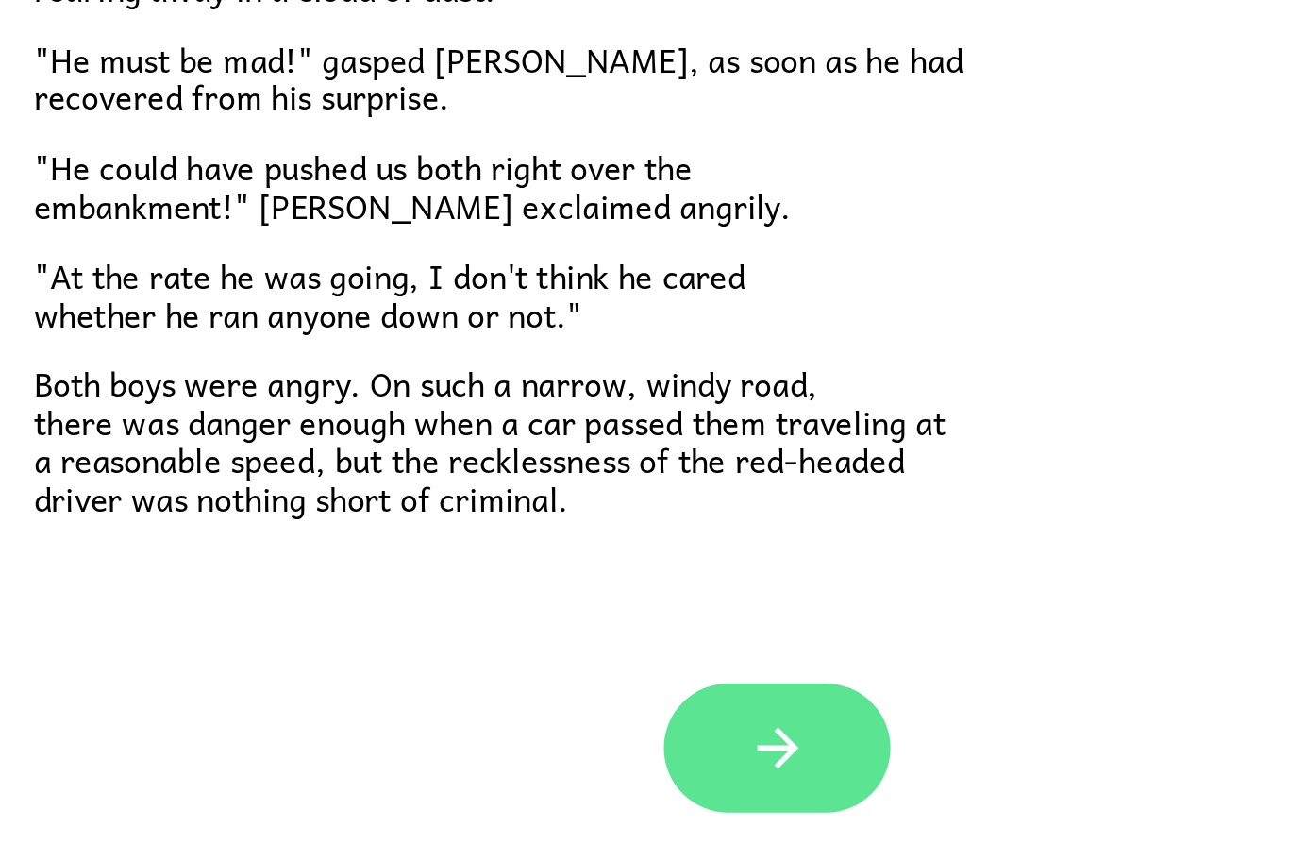
click at [668, 751] on button "button" at bounding box center [644, 737] width 121 height 69
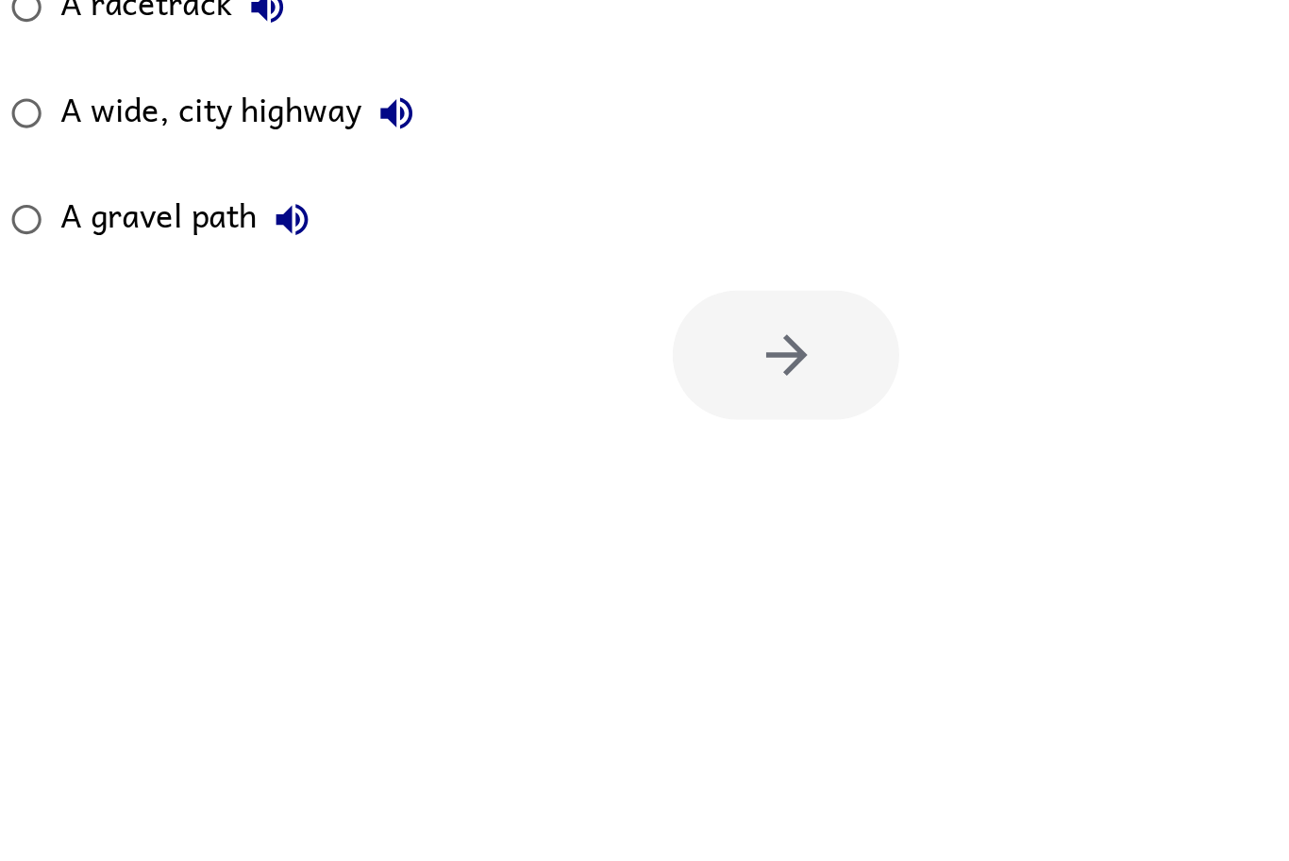
scroll to position [0, 0]
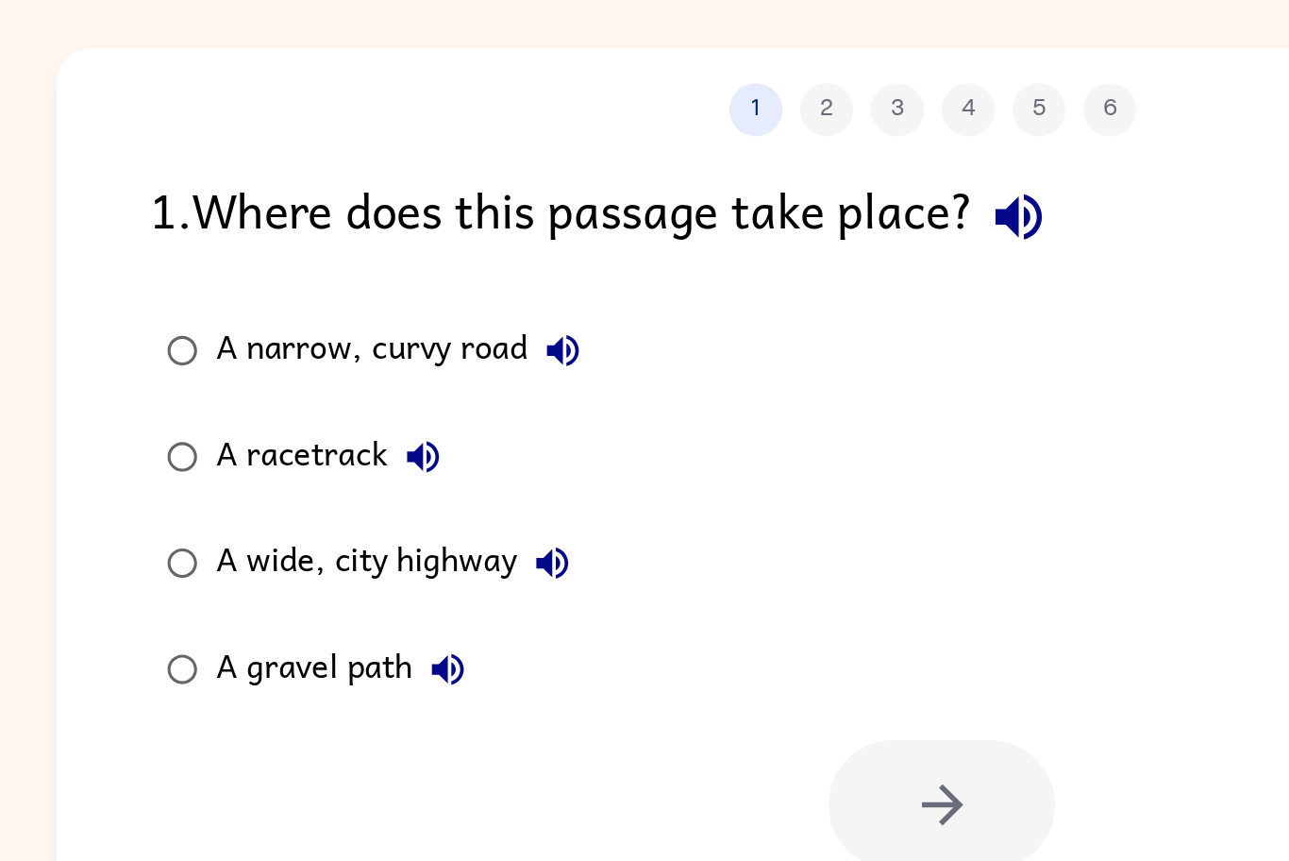
click at [396, 271] on div "A narrow, curvy road" at bounding box center [364, 286] width 204 height 38
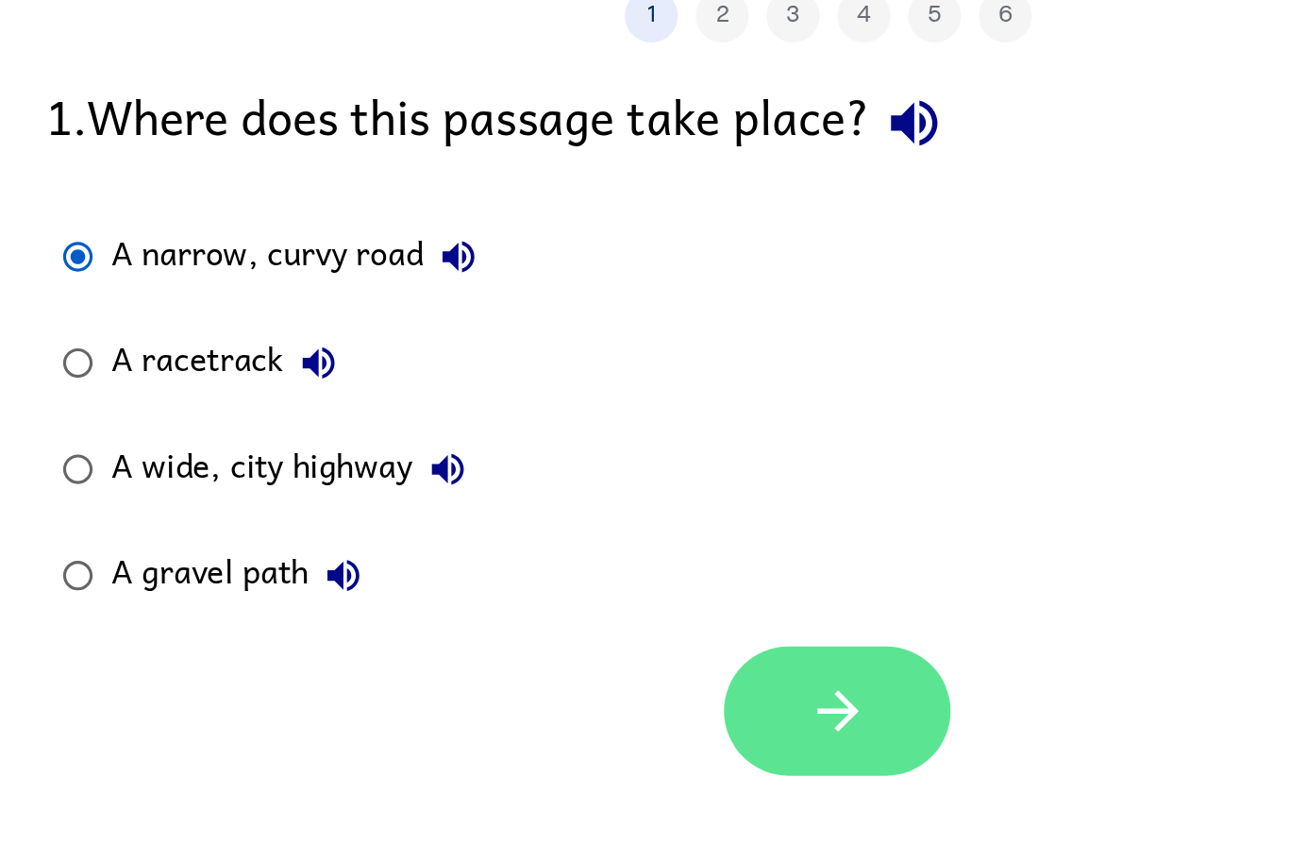
click at [607, 506] on button "button" at bounding box center [649, 528] width 121 height 69
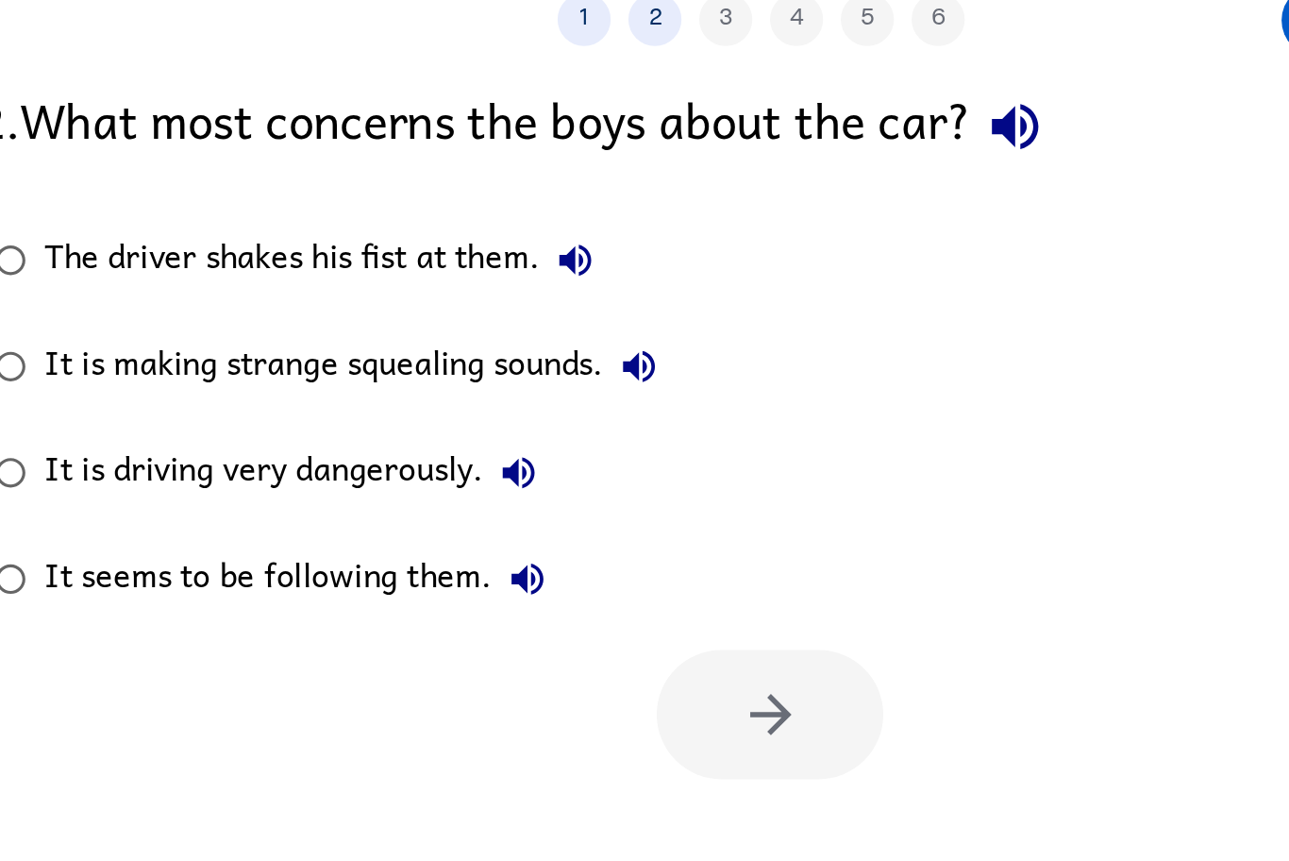
click at [460, 395] on div "It is driving very dangerously." at bounding box center [398, 399] width 272 height 38
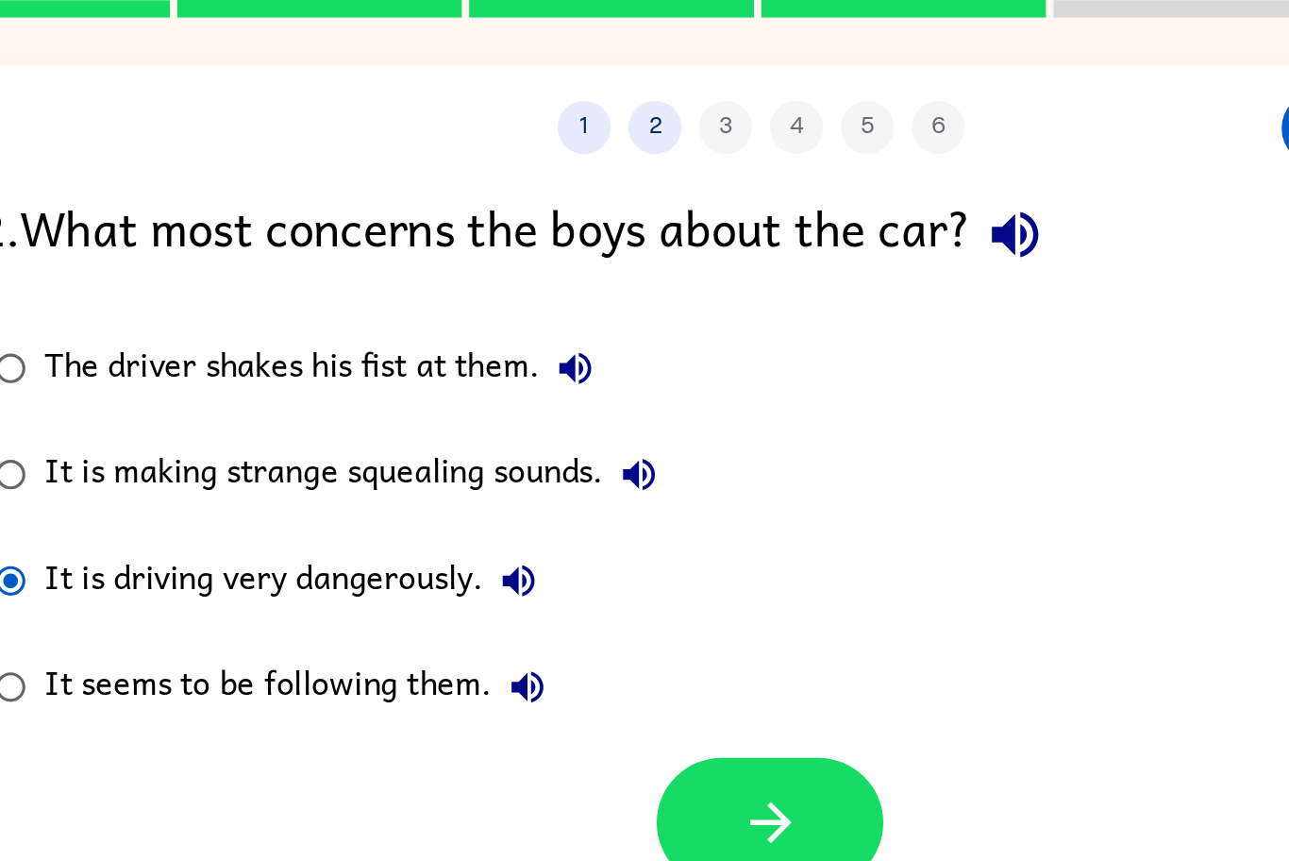
click at [482, 414] on div "It is driving very dangerously." at bounding box center [398, 399] width 272 height 38
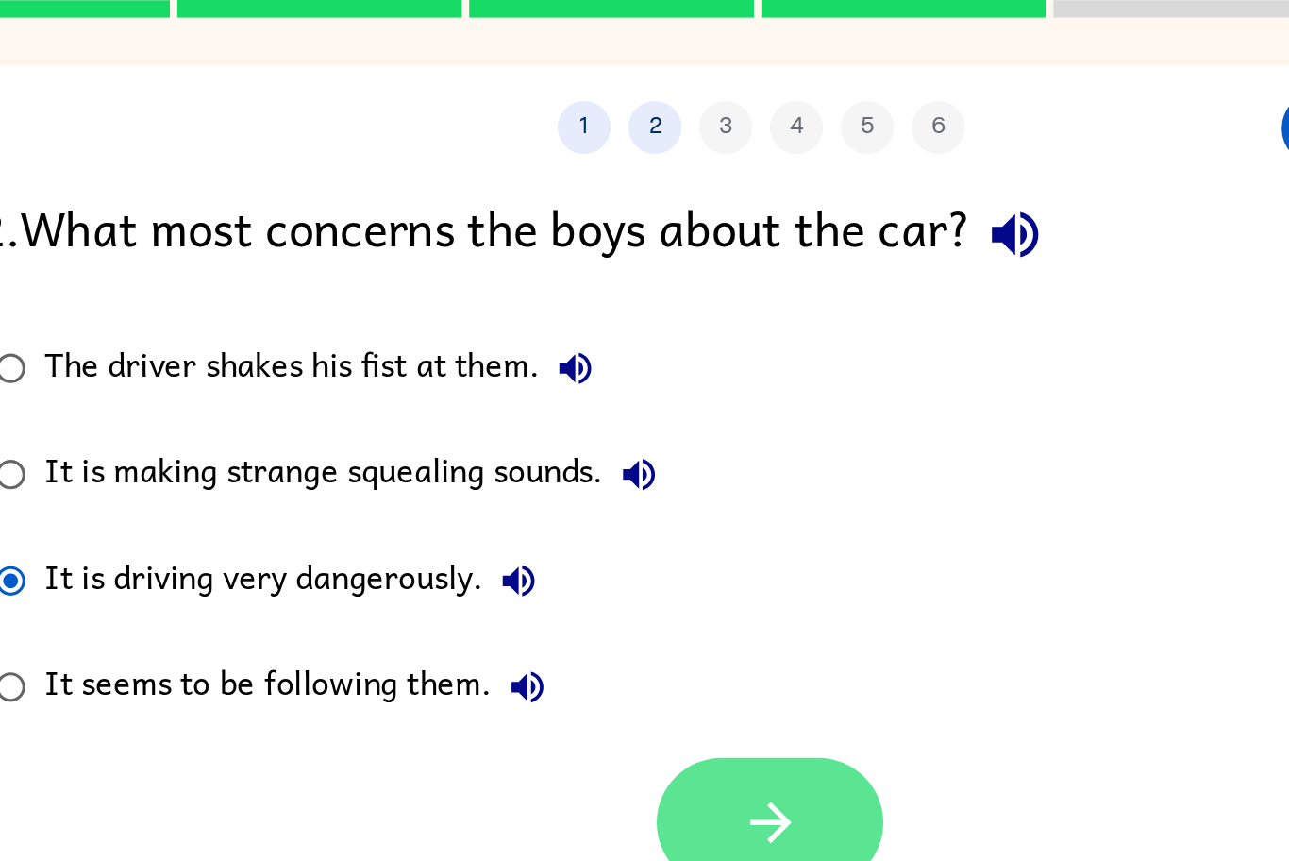
click at [626, 511] on button "button" at bounding box center [649, 528] width 121 height 69
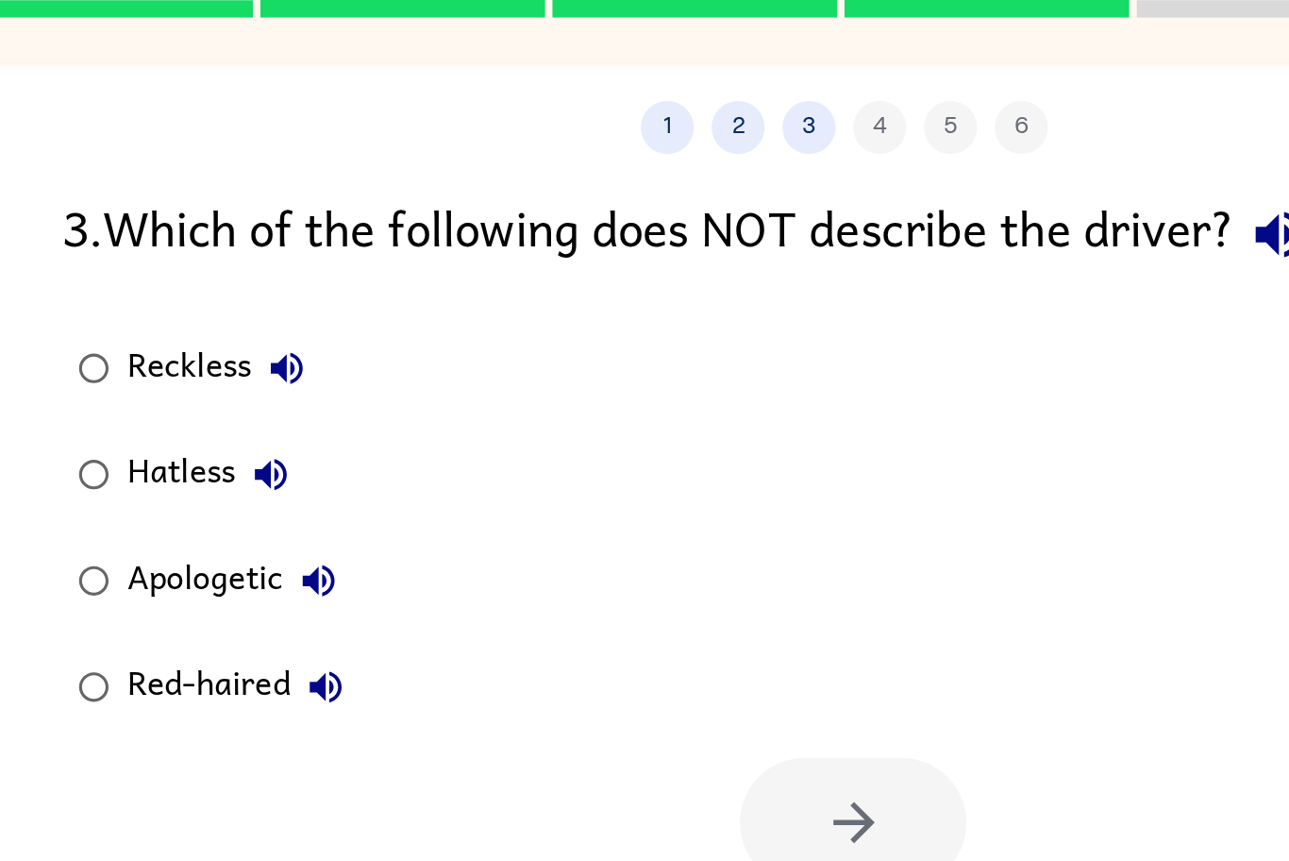
click at [314, 395] on div "Apologetic" at bounding box center [322, 399] width 121 height 38
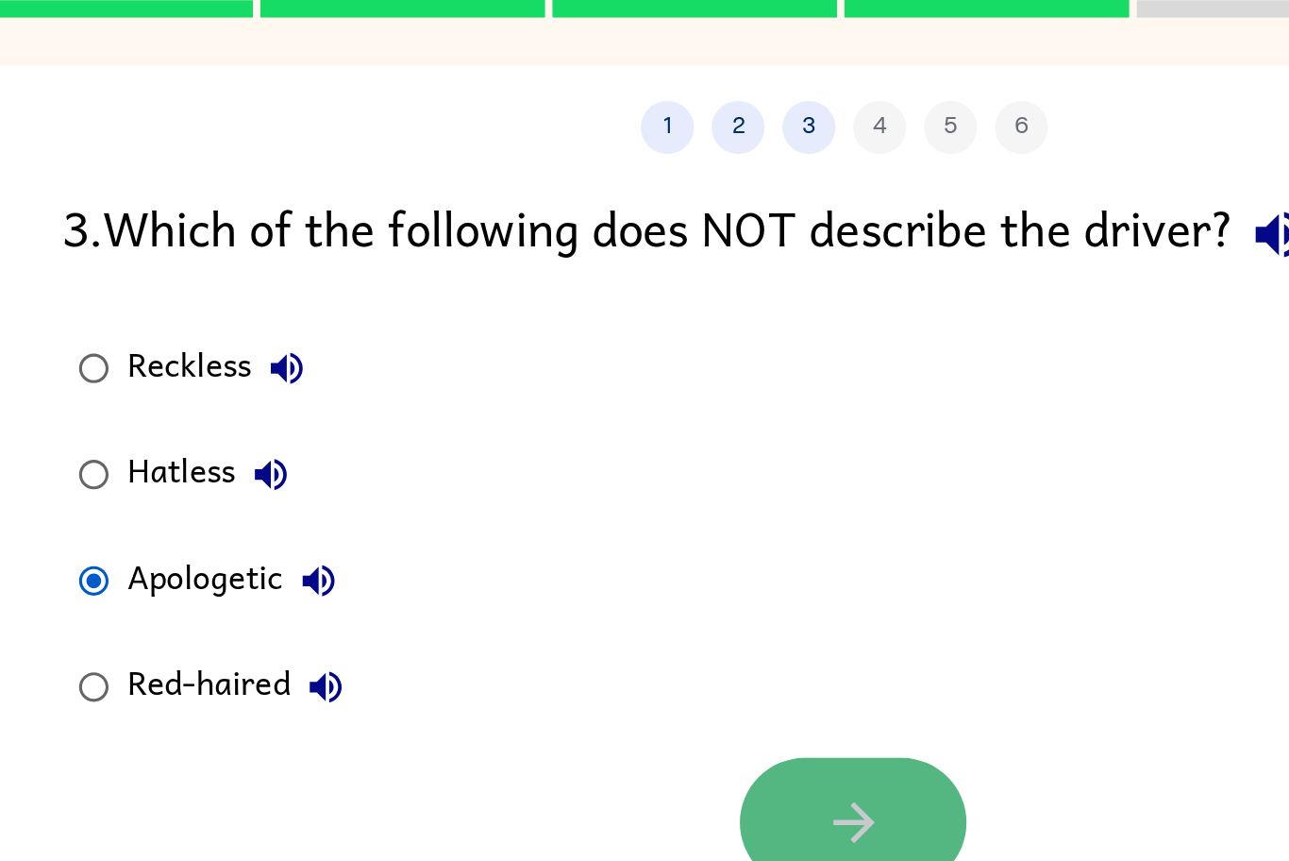
click at [608, 500] on button "button" at bounding box center [649, 528] width 121 height 69
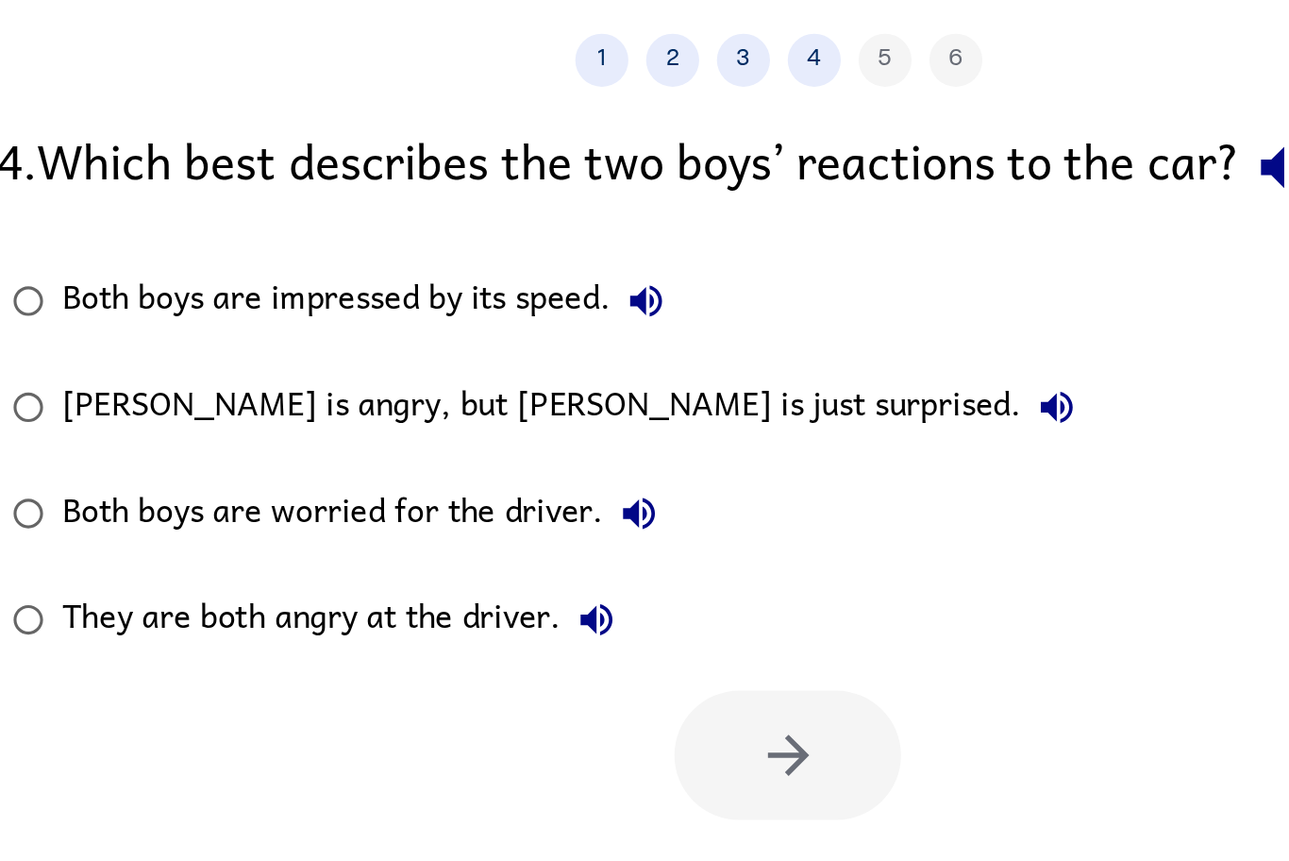
click at [524, 466] on div "They are both angry at the driver." at bounding box center [414, 456] width 304 height 38
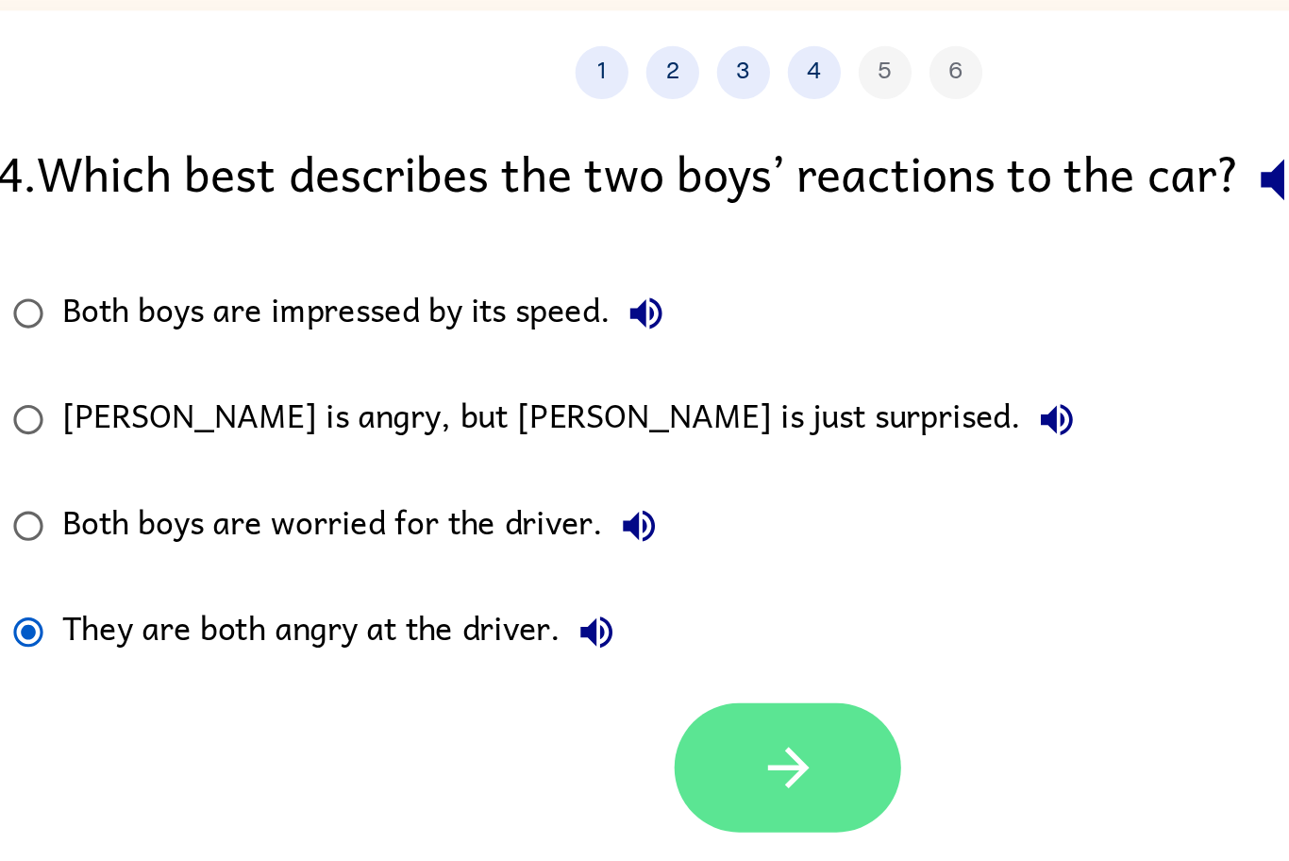
click at [629, 521] on button "button" at bounding box center [649, 528] width 121 height 69
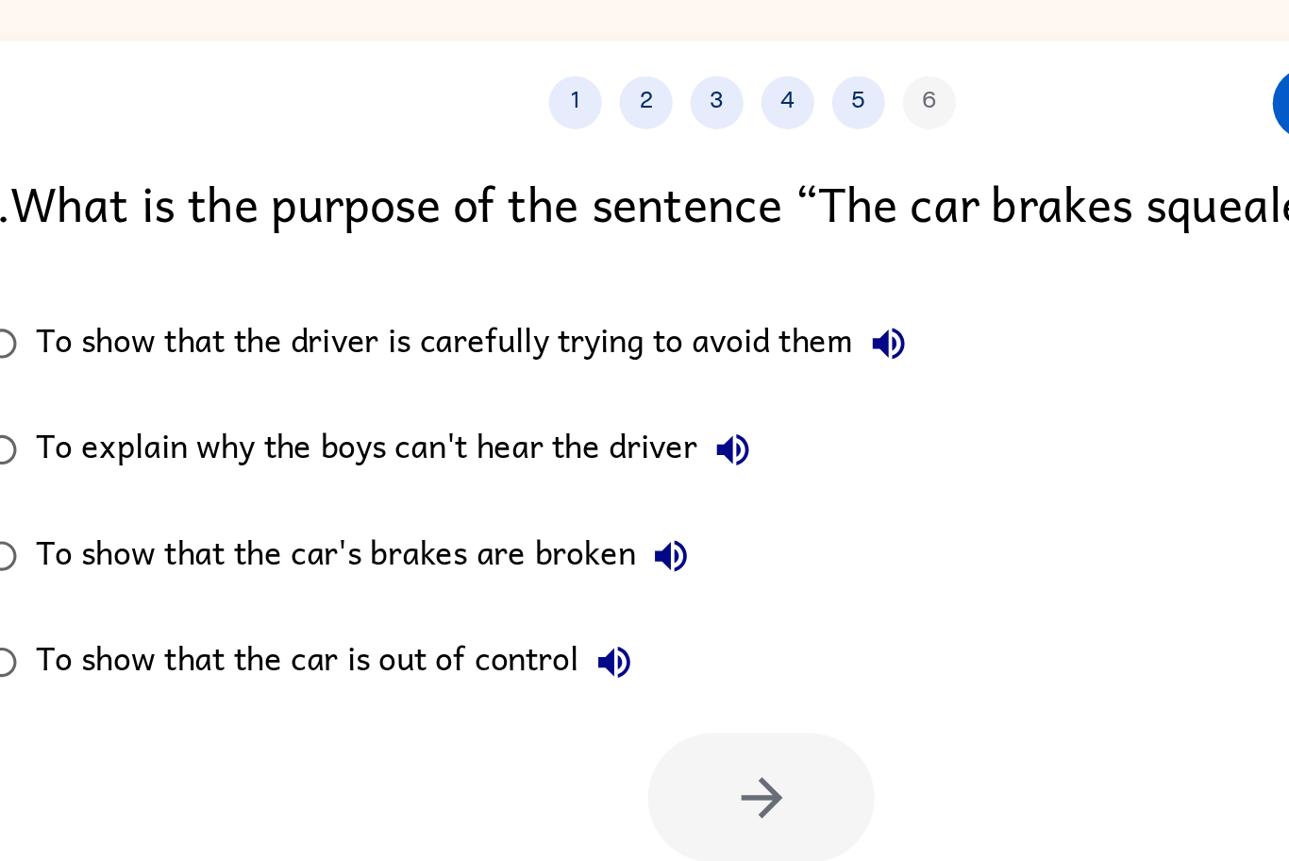
click at [541, 463] on div "To show that the car is out of control" at bounding box center [425, 456] width 327 height 38
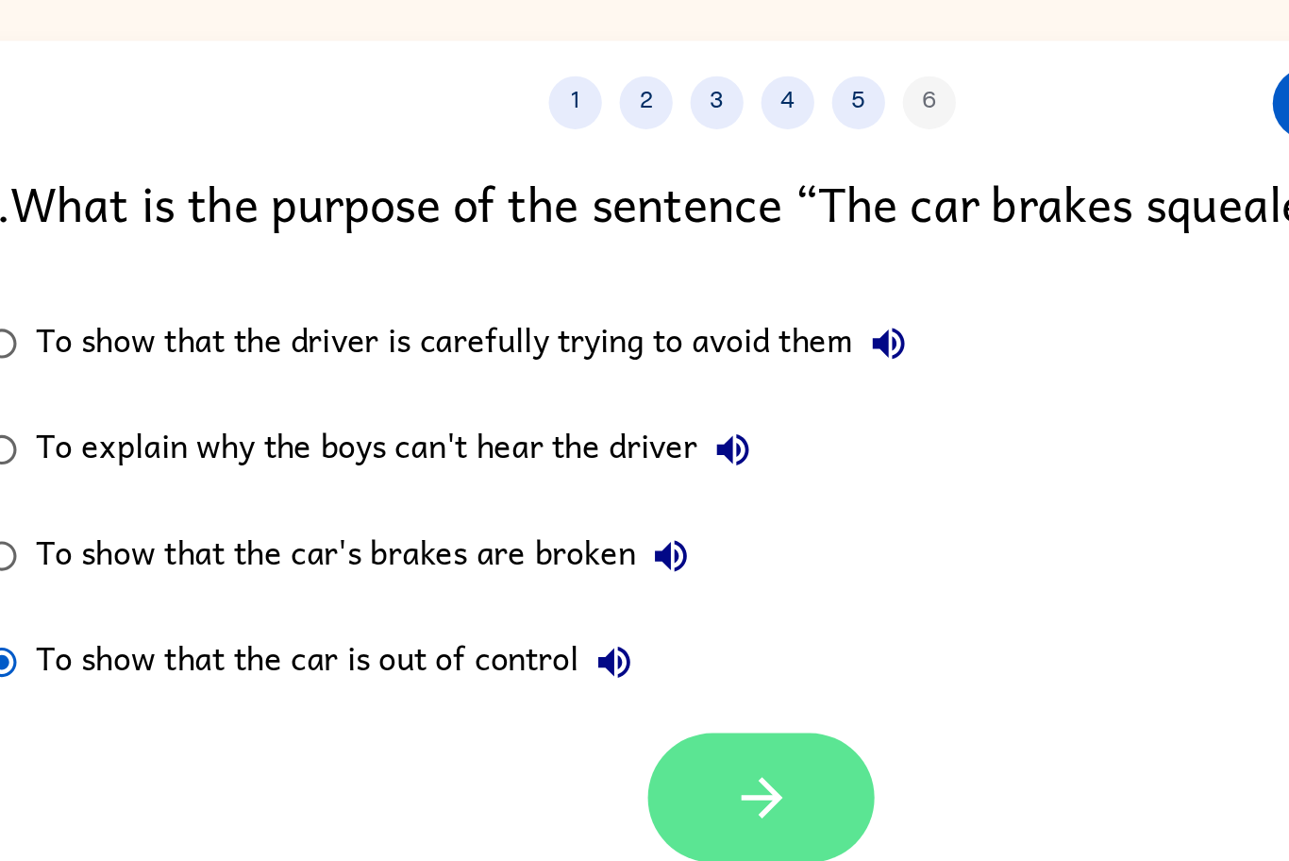
click at [615, 504] on button "button" at bounding box center [649, 528] width 121 height 69
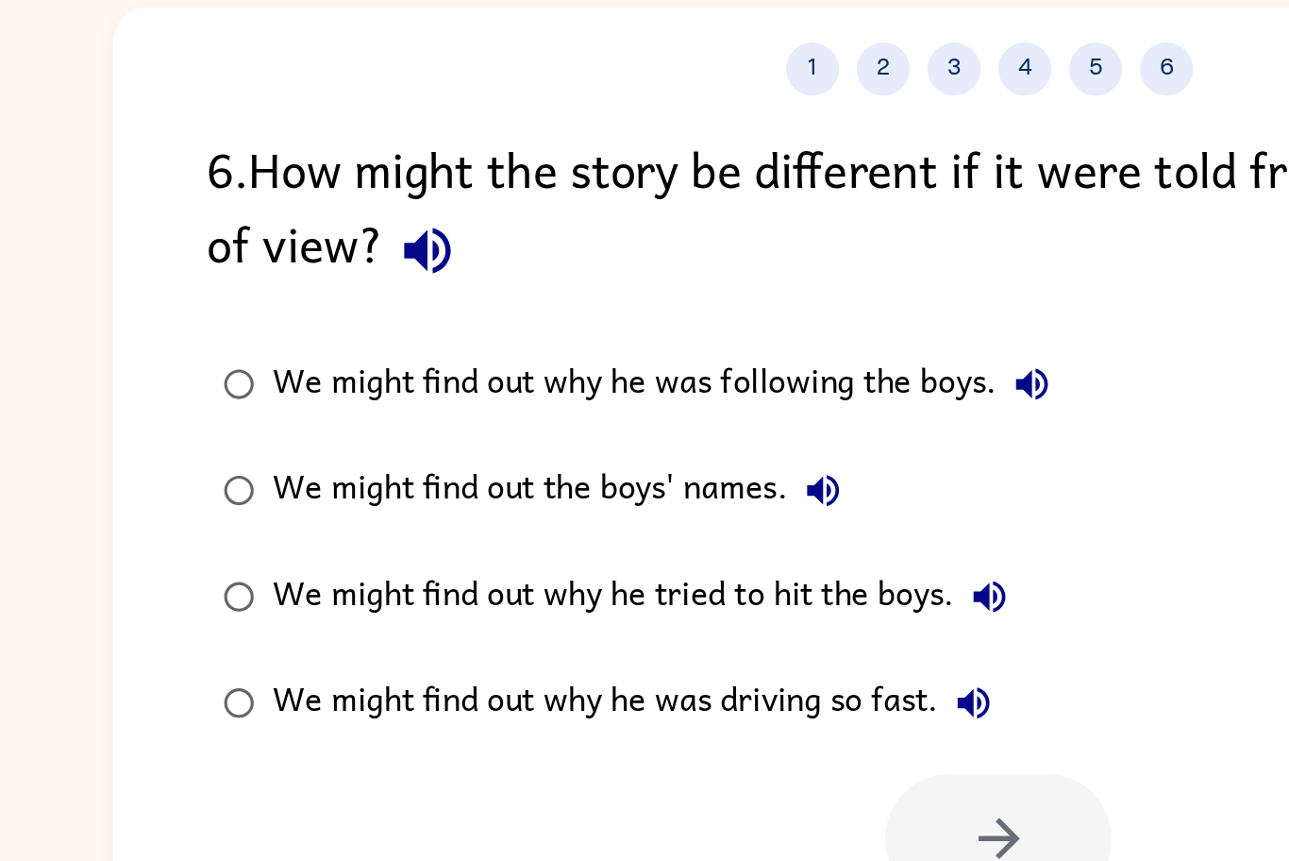
click at [446, 506] on div "We might find out why he was driving so fast." at bounding box center [458, 496] width 393 height 38
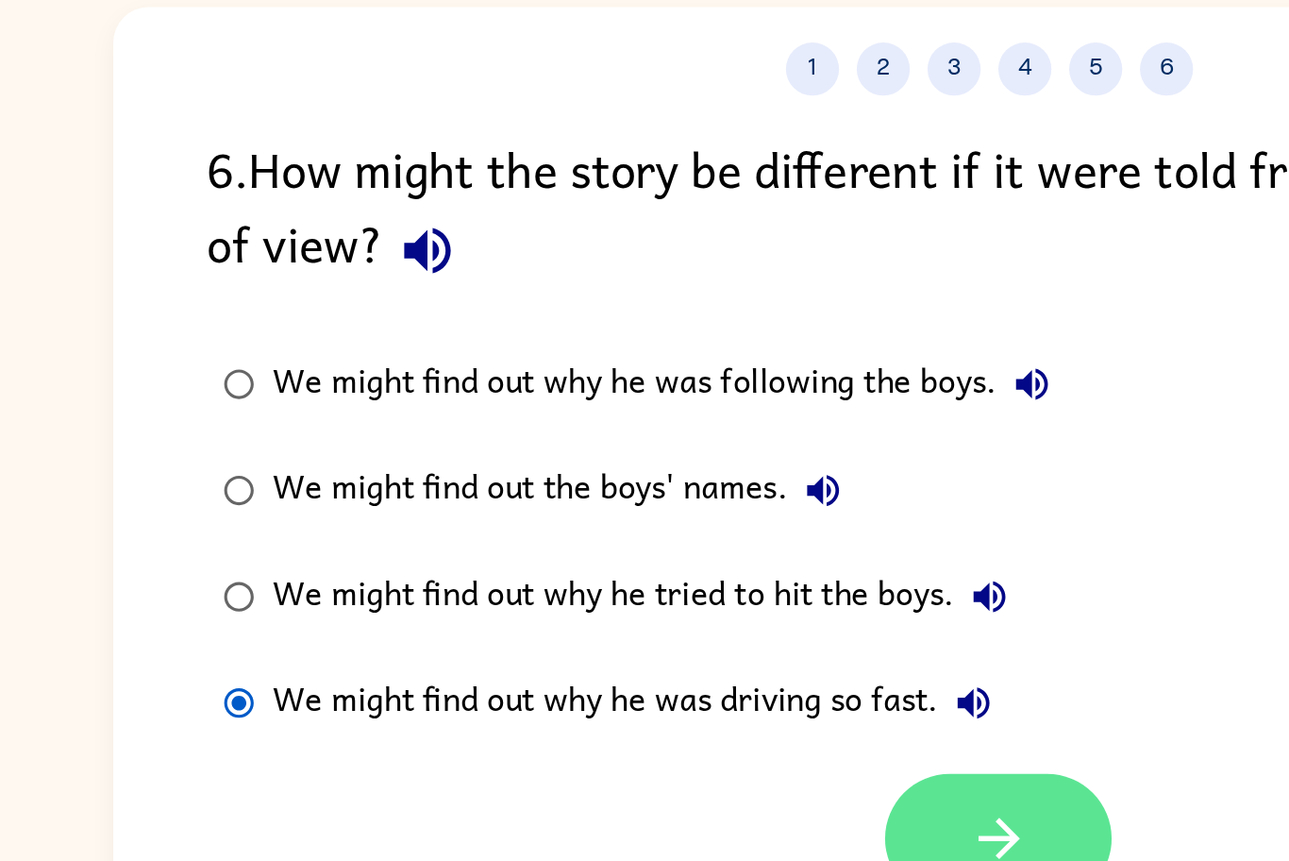
click at [641, 553] on icon "button" at bounding box center [649, 567] width 33 height 33
